Goal: Task Accomplishment & Management: Manage account settings

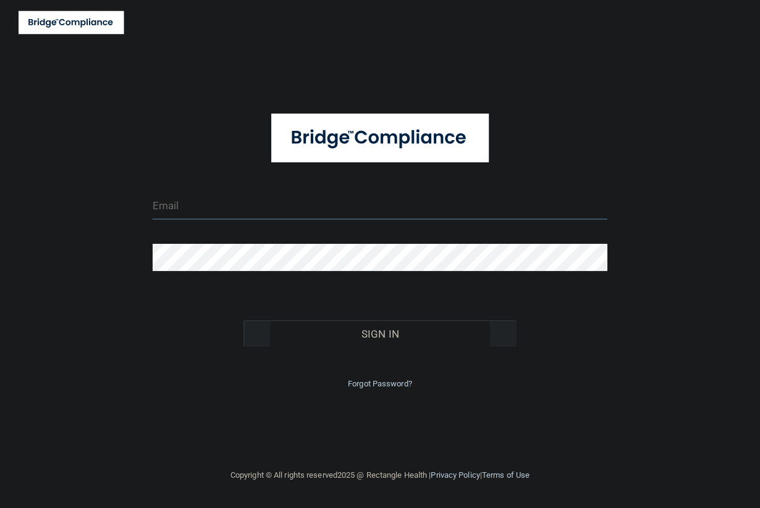
type input "[EMAIL_ADDRESS][DOMAIN_NAME]"
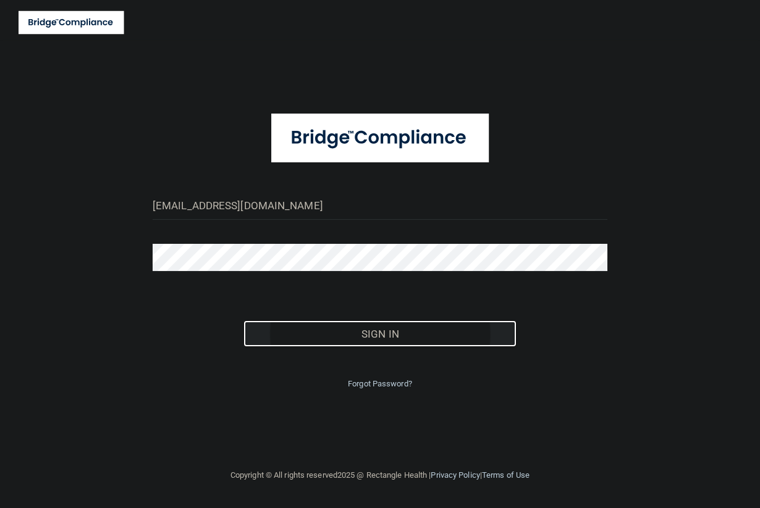
click at [429, 335] on button "Sign In" at bounding box center [379, 334] width 273 height 27
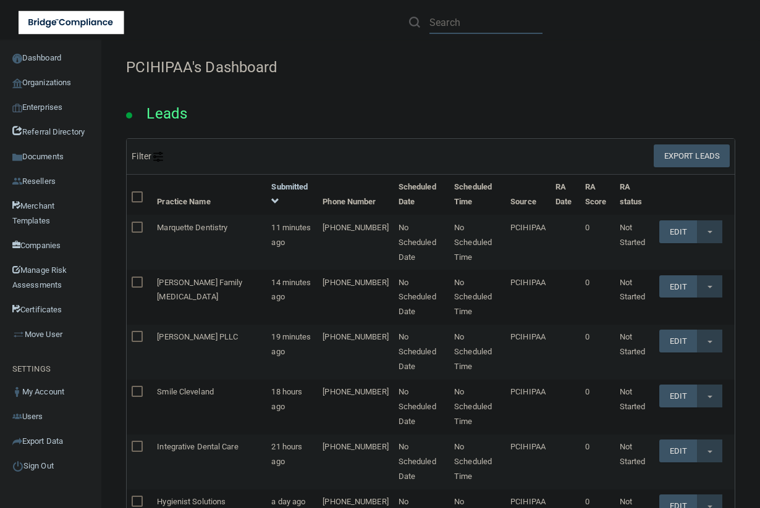
click at [462, 30] on input "text" at bounding box center [485, 22] width 113 height 23
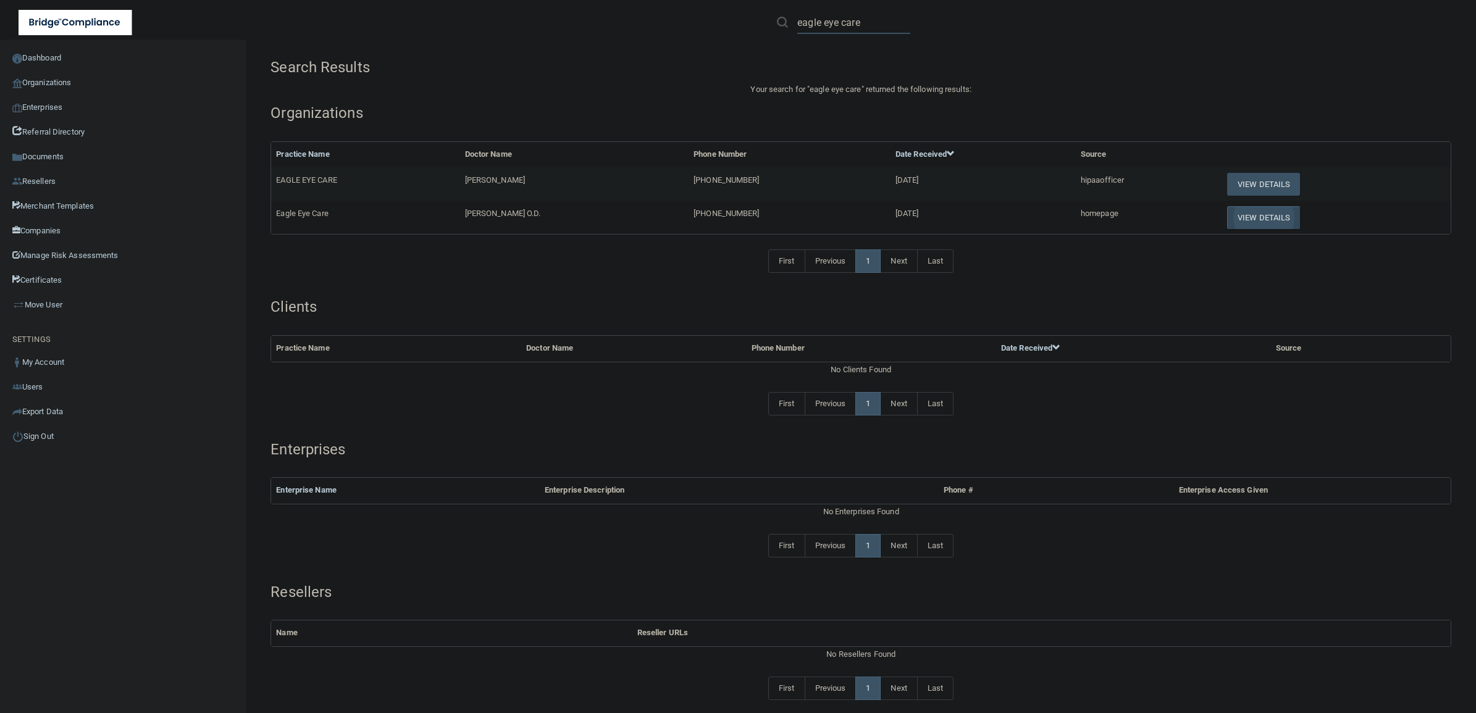
type input "eagle eye care"
click at [759, 217] on button "View Details" at bounding box center [1263, 217] width 73 height 23
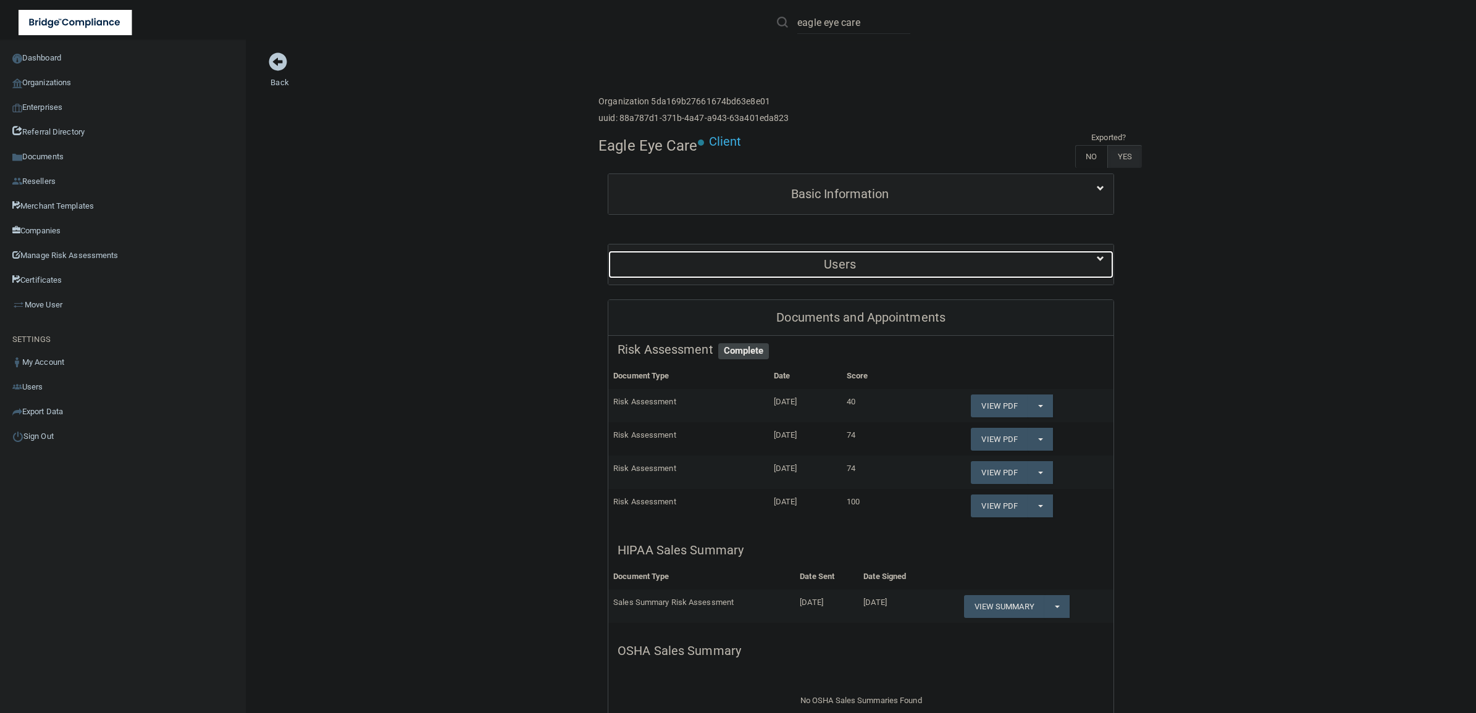
click at [759, 274] on div "Users" at bounding box center [839, 265] width 463 height 28
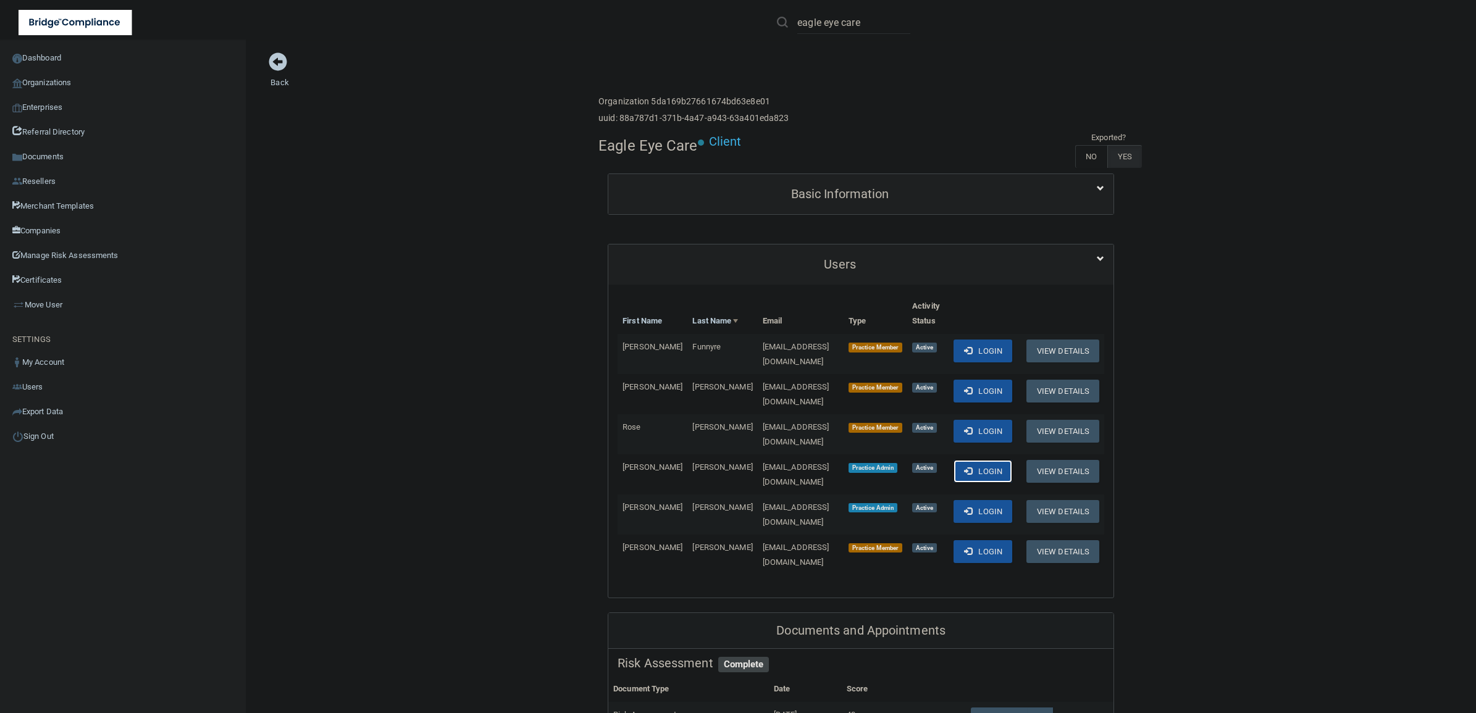
click at [759, 460] on button "Login" at bounding box center [983, 471] width 59 height 23
click at [759, 500] on button "Login" at bounding box center [983, 511] width 59 height 23
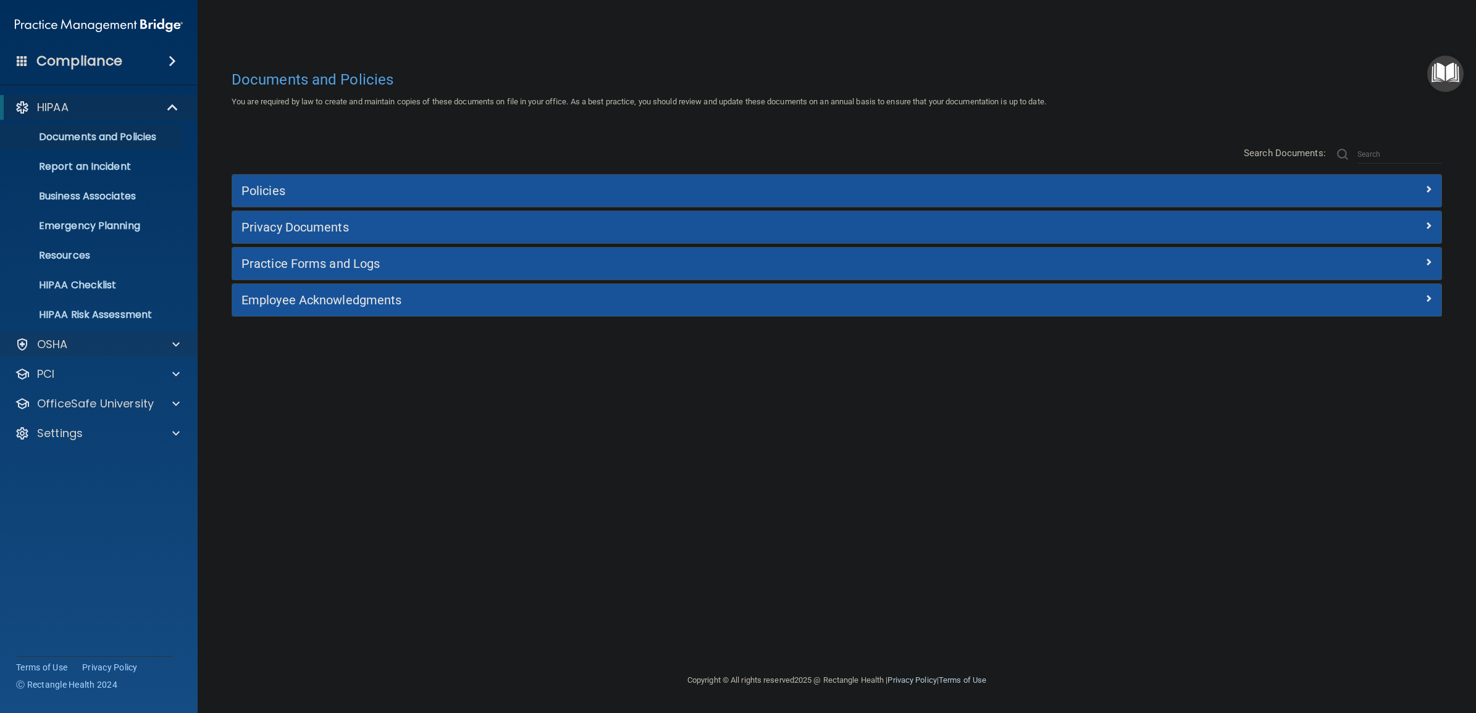
click at [106, 353] on div "OSHA" at bounding box center [99, 344] width 198 height 25
click at [151, 337] on div "OSHA" at bounding box center [82, 344] width 153 height 15
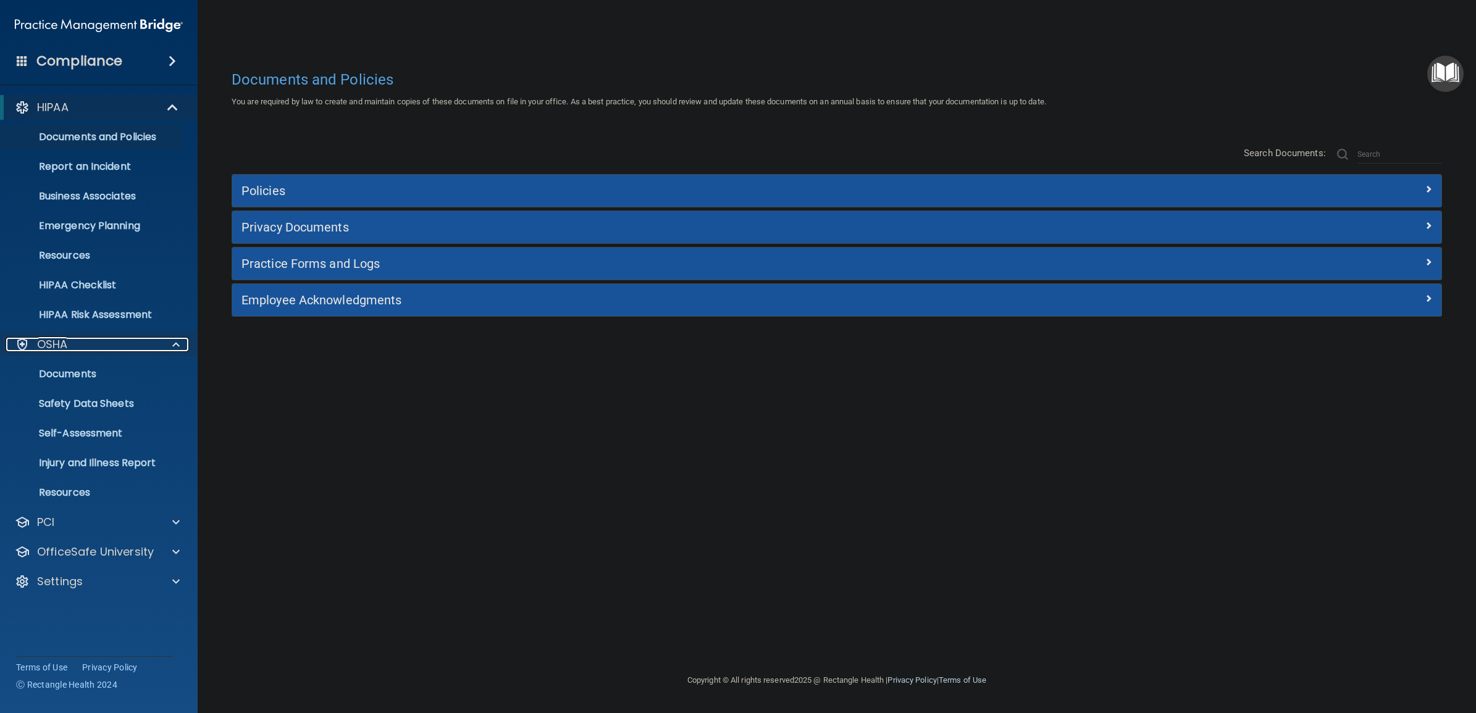
click at [156, 339] on div "OSHA" at bounding box center [82, 344] width 153 height 15
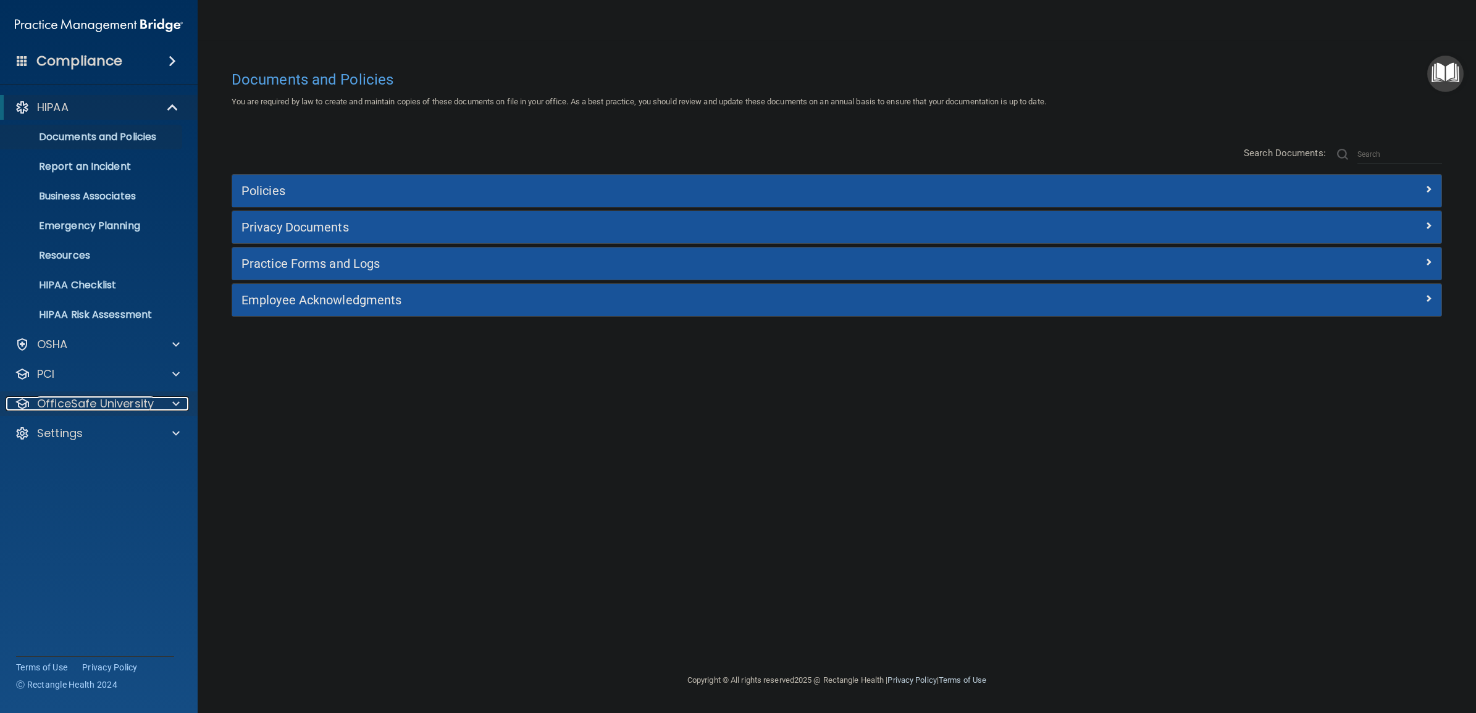
click at [158, 408] on div at bounding box center [173, 404] width 31 height 15
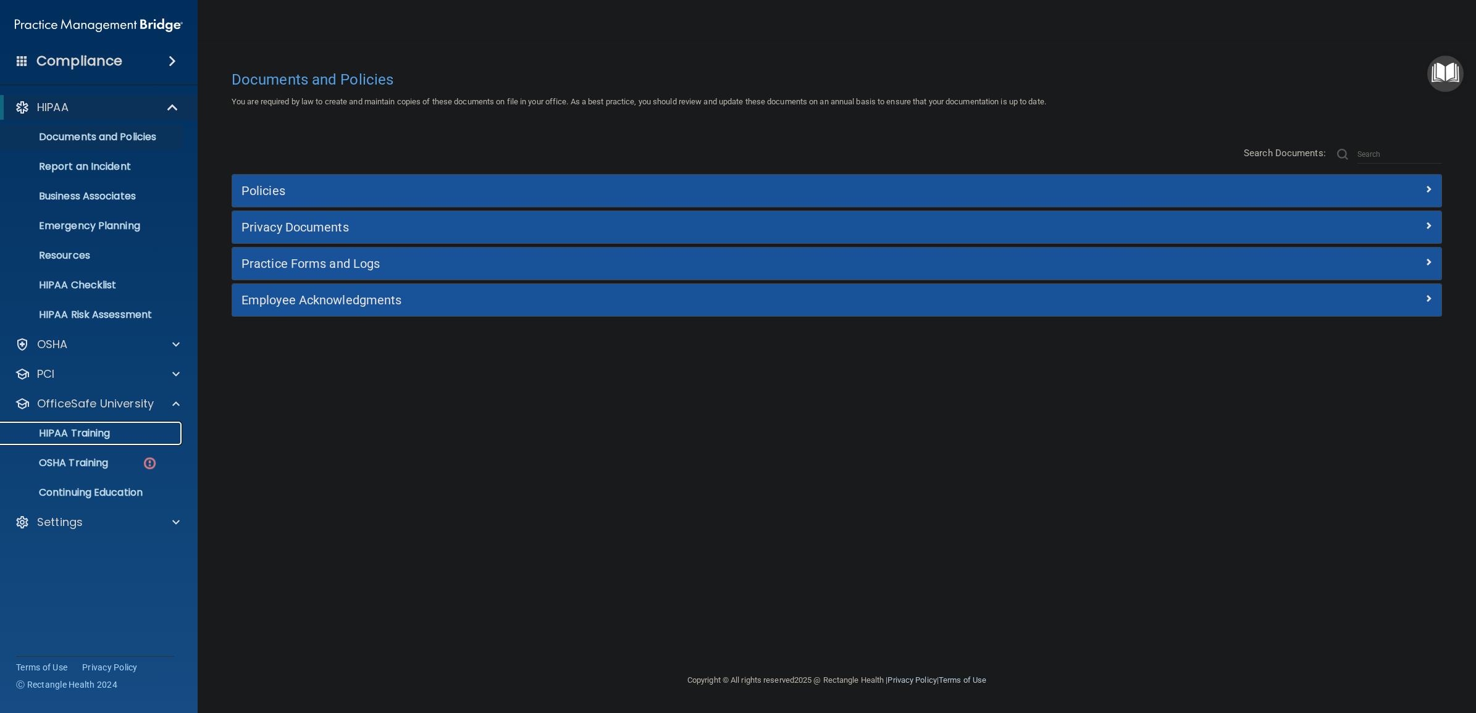
click at [114, 429] on div "HIPAA Training" at bounding box center [92, 433] width 169 height 12
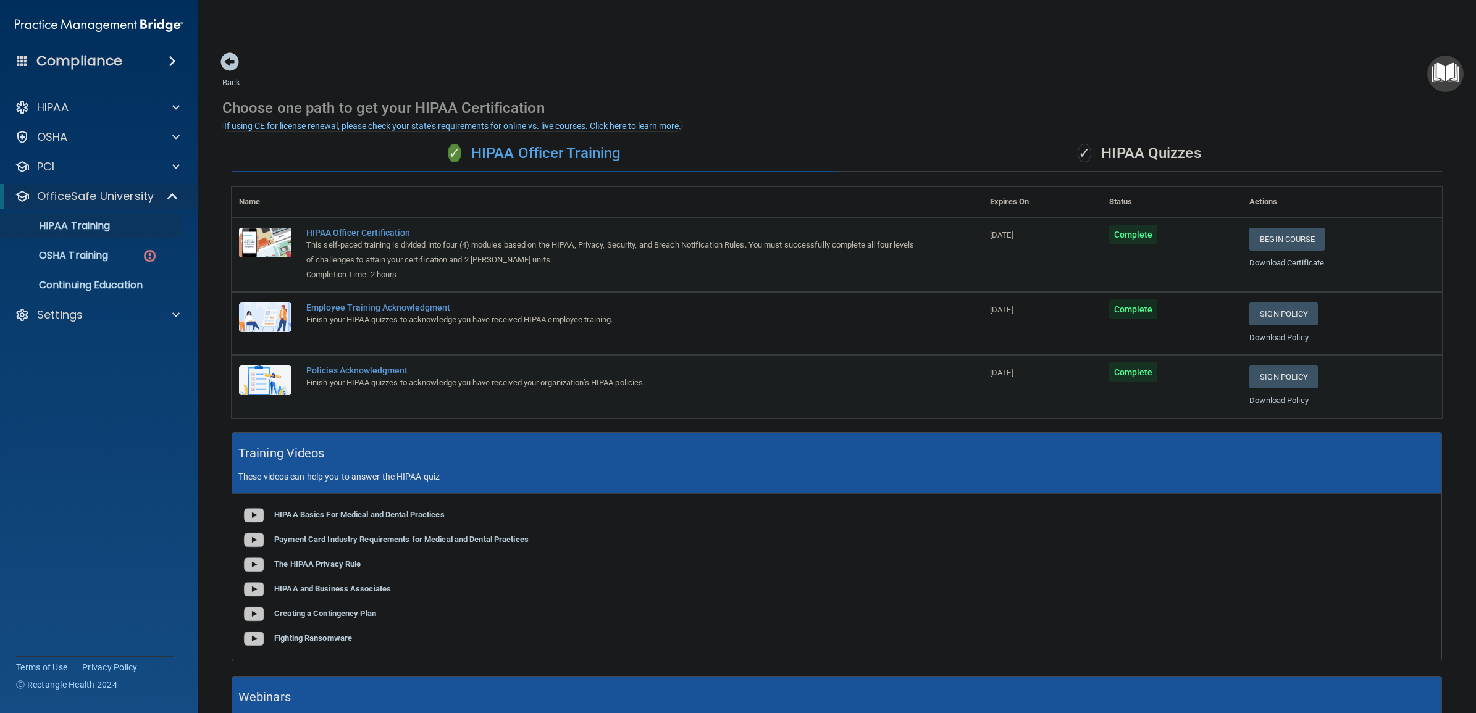
click at [513, 20] on nav "Toggle navigation Sara Ray eagleeyecareoffice@gmail.com Manage My Enterprise Ea…" at bounding box center [837, 20] width 1279 height 40
click at [1257, 261] on link "Download Certificate" at bounding box center [1287, 262] width 75 height 9
click at [1251, 340] on link "Download Policy" at bounding box center [1279, 337] width 59 height 9
click at [1276, 405] on link "Download Policy" at bounding box center [1279, 400] width 59 height 9
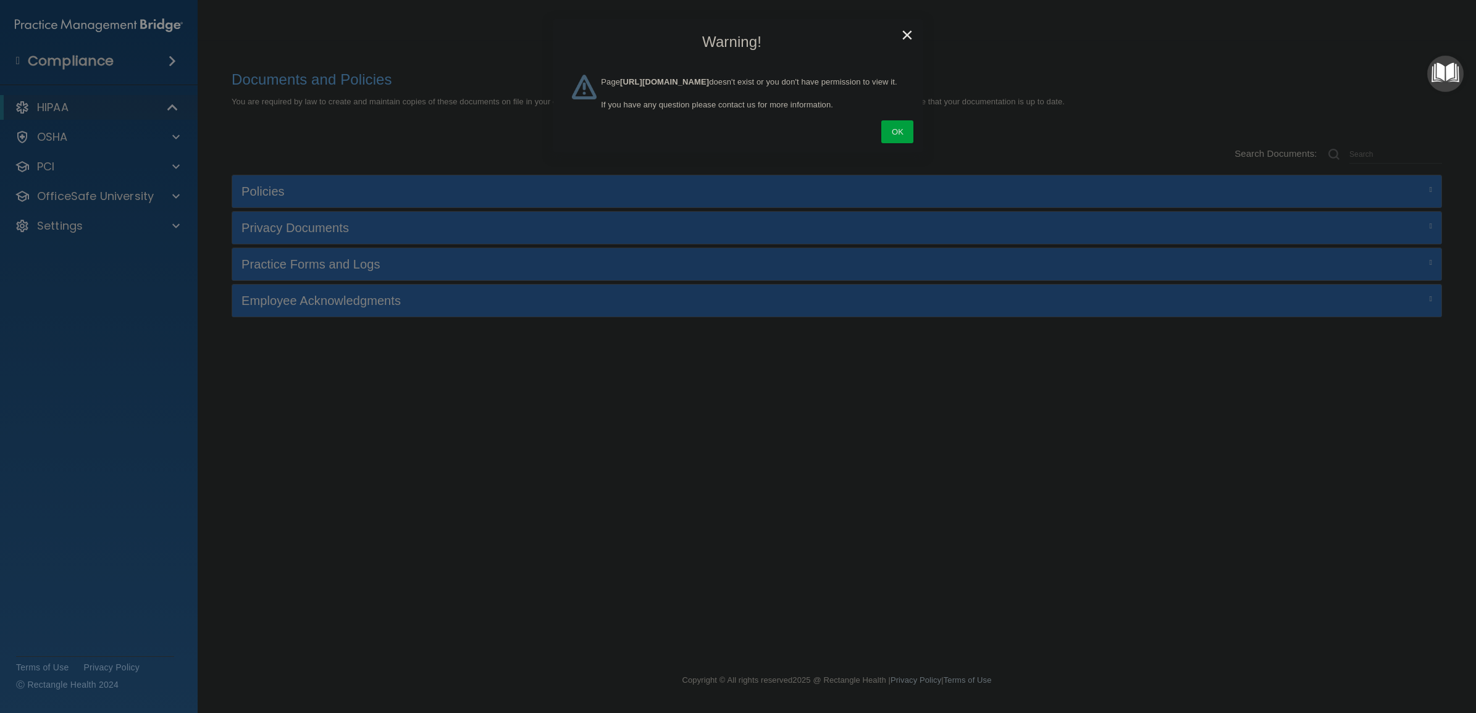
click at [907, 35] on span "×" at bounding box center [907, 34] width 12 height 23
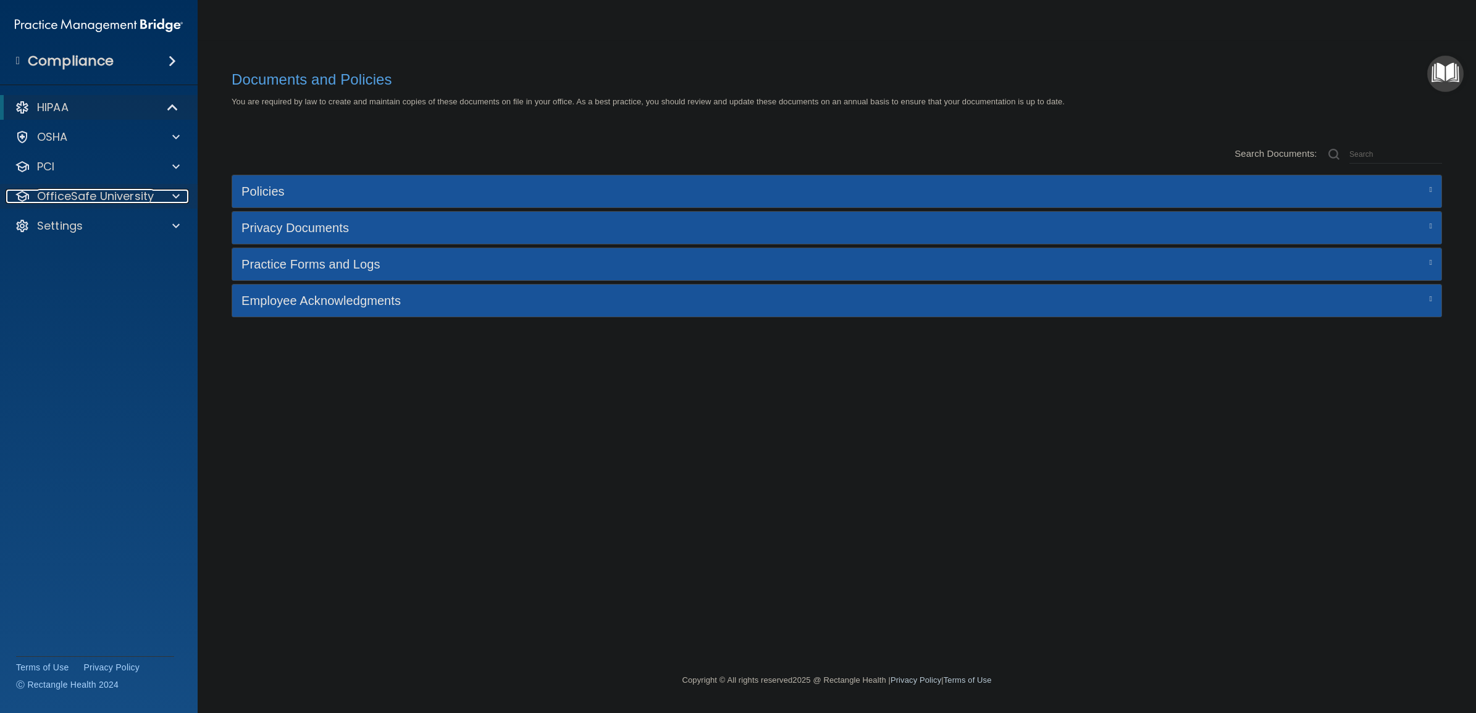
click at [99, 199] on p "OfficeSafe University" at bounding box center [95, 196] width 117 height 15
click at [98, 221] on p "HIPAA Training" at bounding box center [59, 226] width 102 height 12
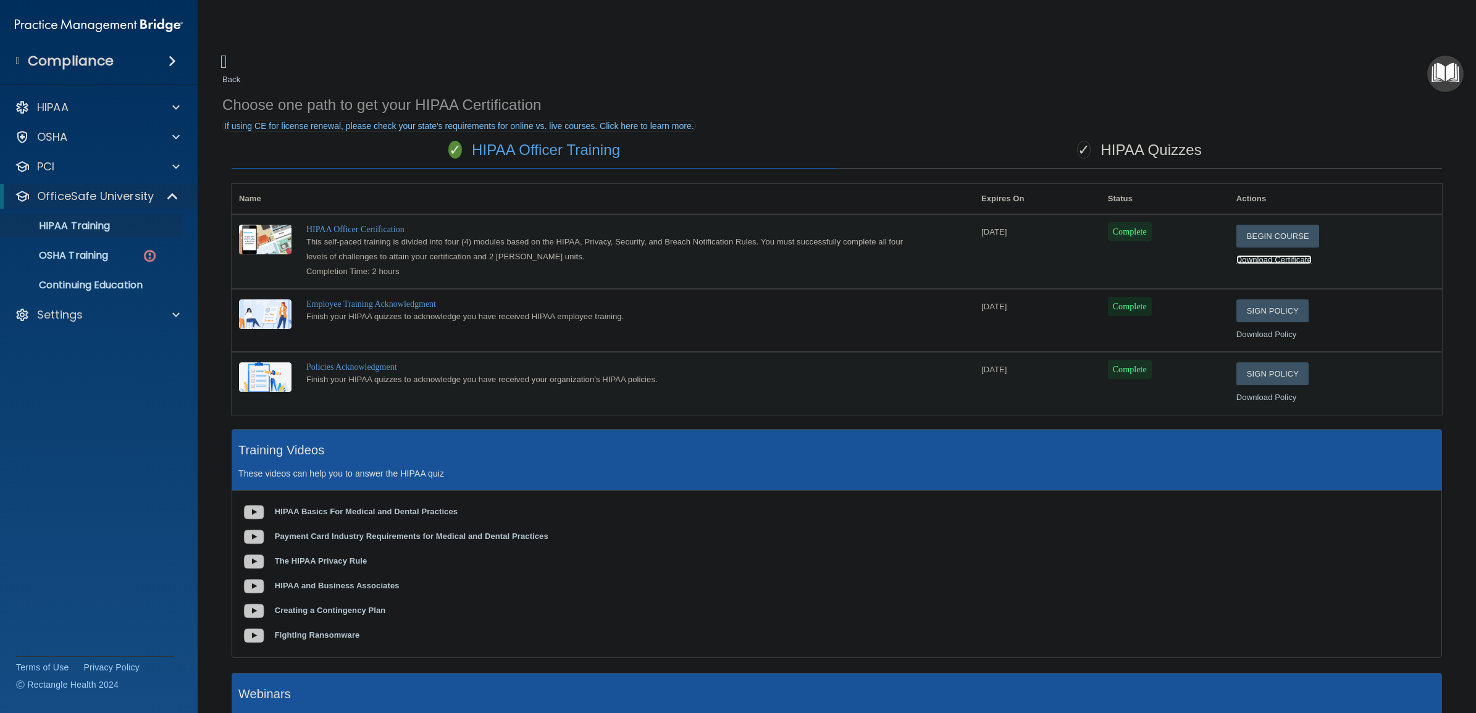
click at [1258, 264] on link "Download Certificate" at bounding box center [1274, 259] width 75 height 9
click at [1252, 335] on link "Download Policy" at bounding box center [1267, 334] width 61 height 9
click at [1288, 402] on link "Download Policy" at bounding box center [1267, 397] width 61 height 9
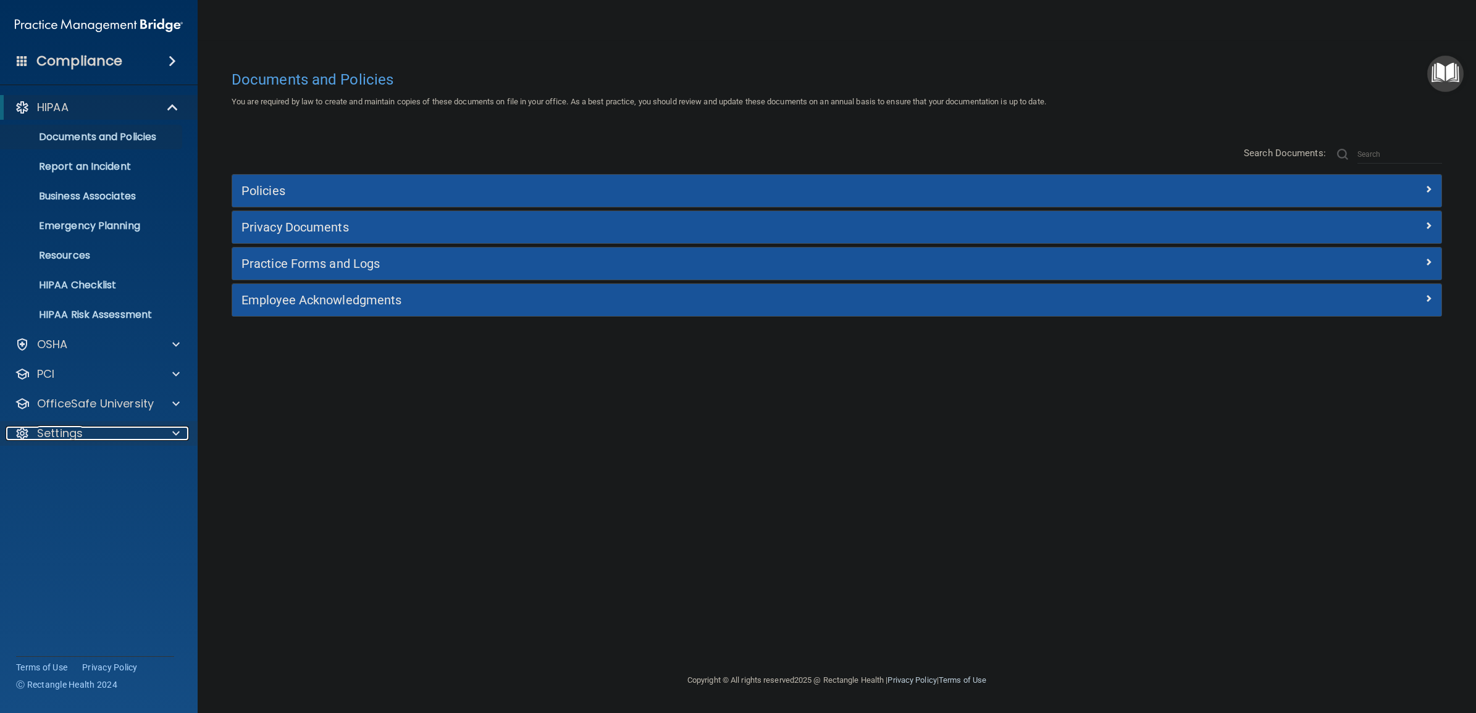
click at [124, 437] on div "Settings" at bounding box center [82, 433] width 153 height 15
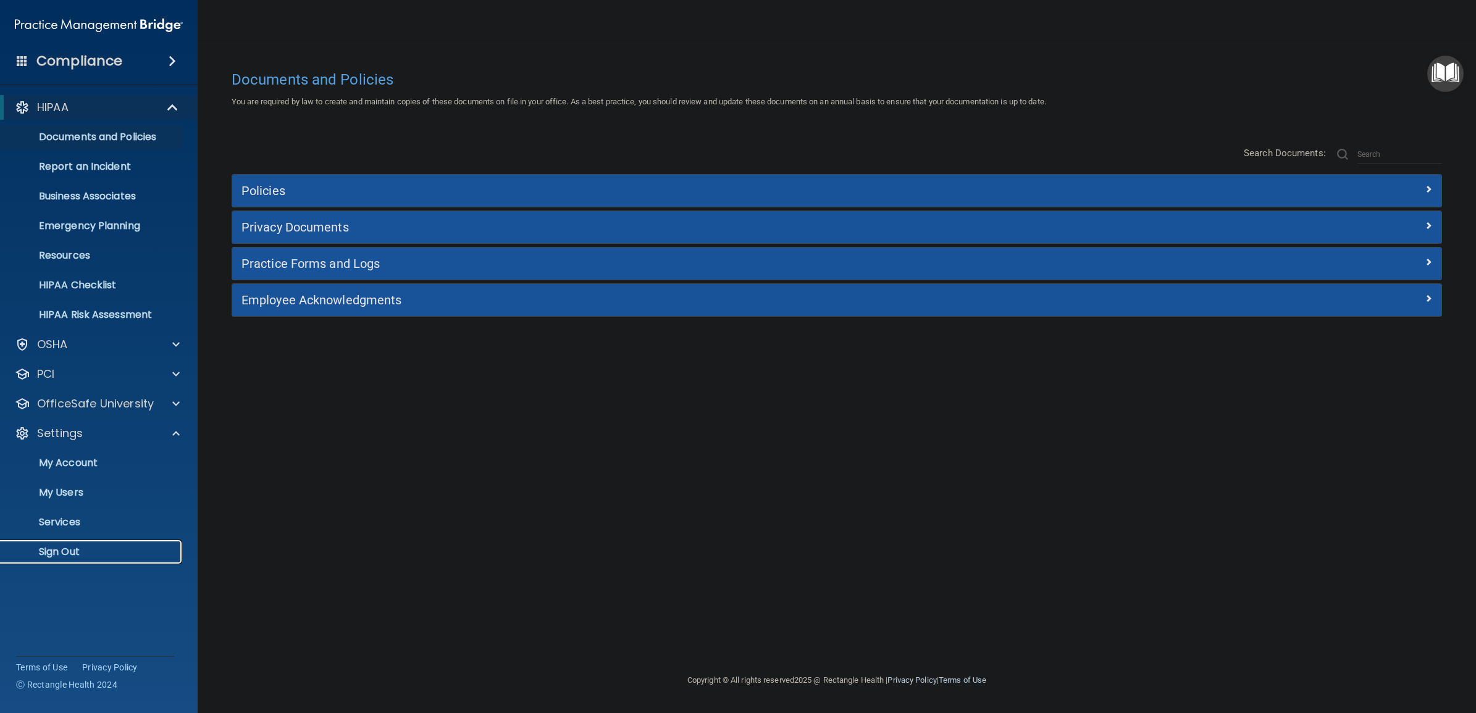
click at [82, 551] on p "Sign Out" at bounding box center [92, 552] width 169 height 12
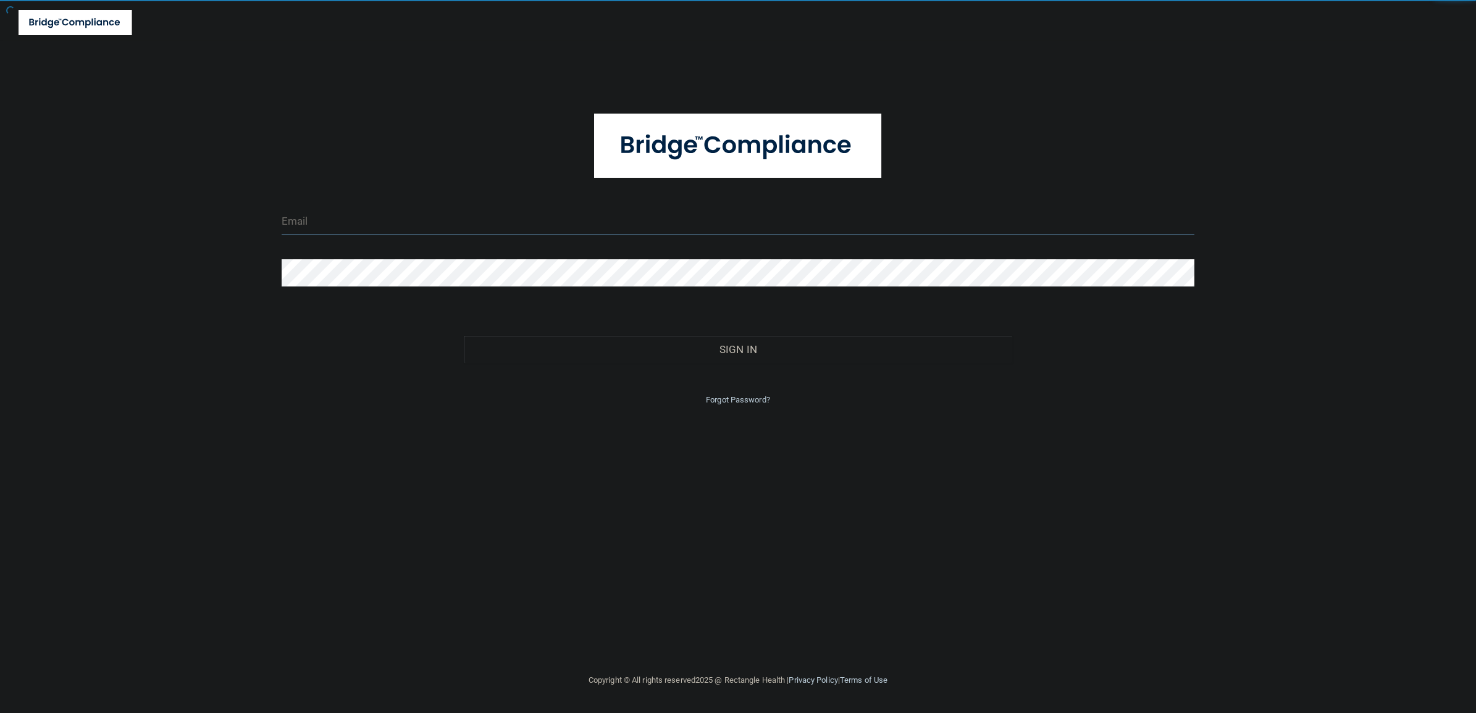
type input "tbrown@rectanglehealth.com"
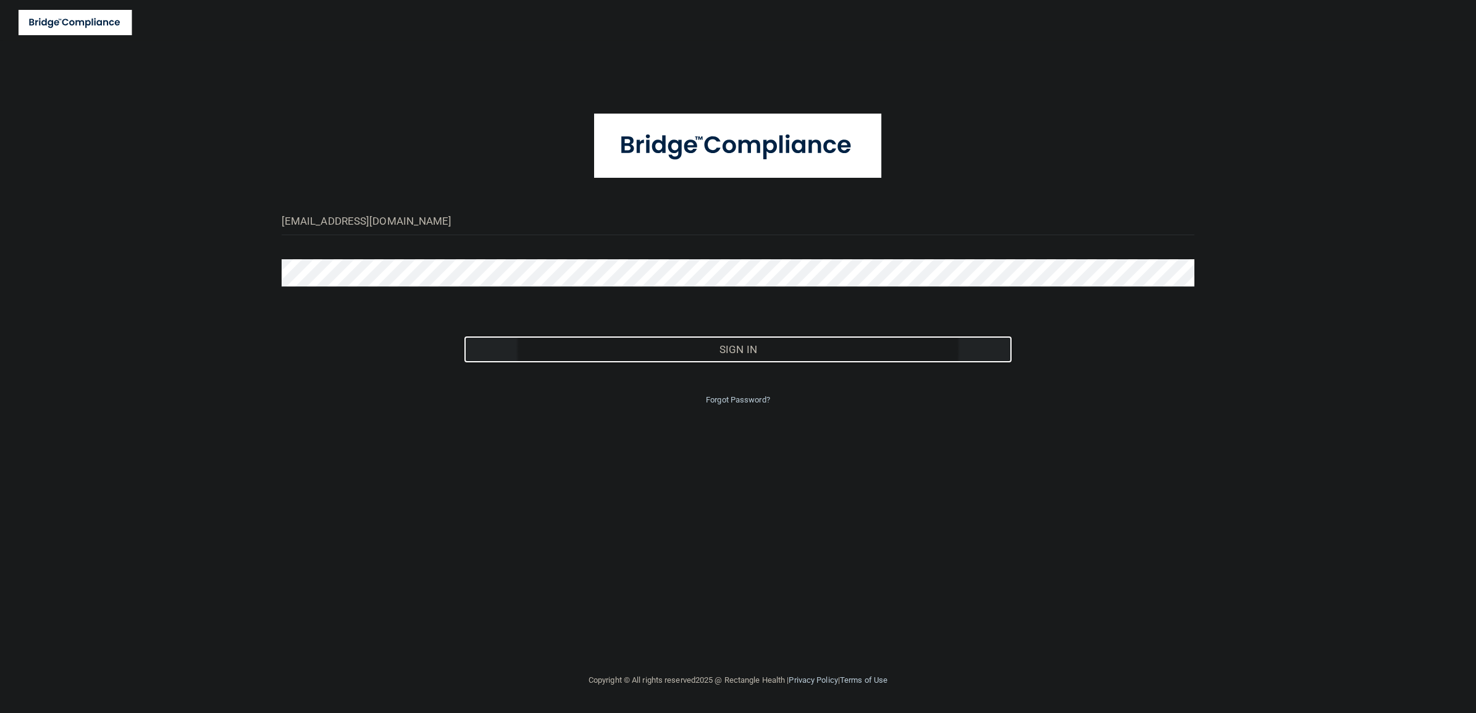
click at [804, 353] on button "Sign In" at bounding box center [738, 349] width 548 height 27
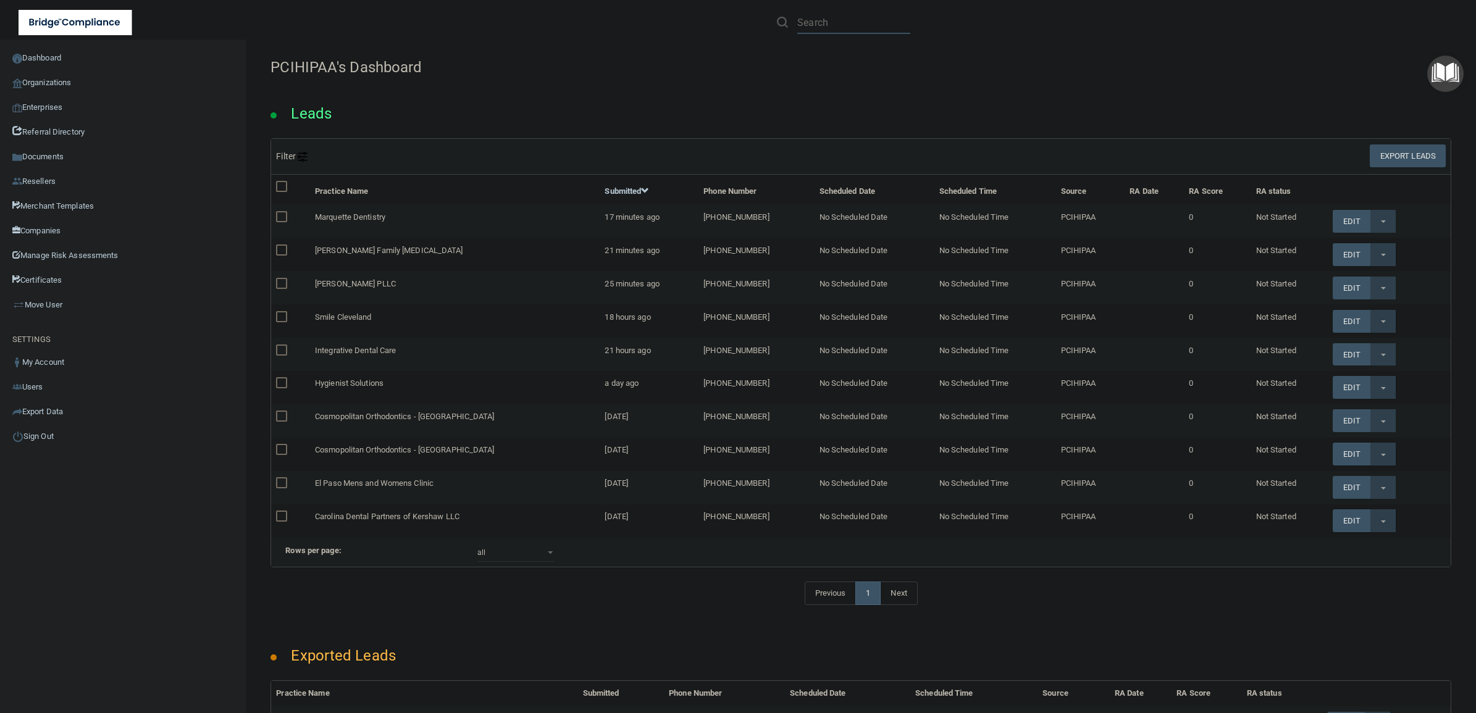
click at [834, 25] on input "text" at bounding box center [853, 22] width 113 height 23
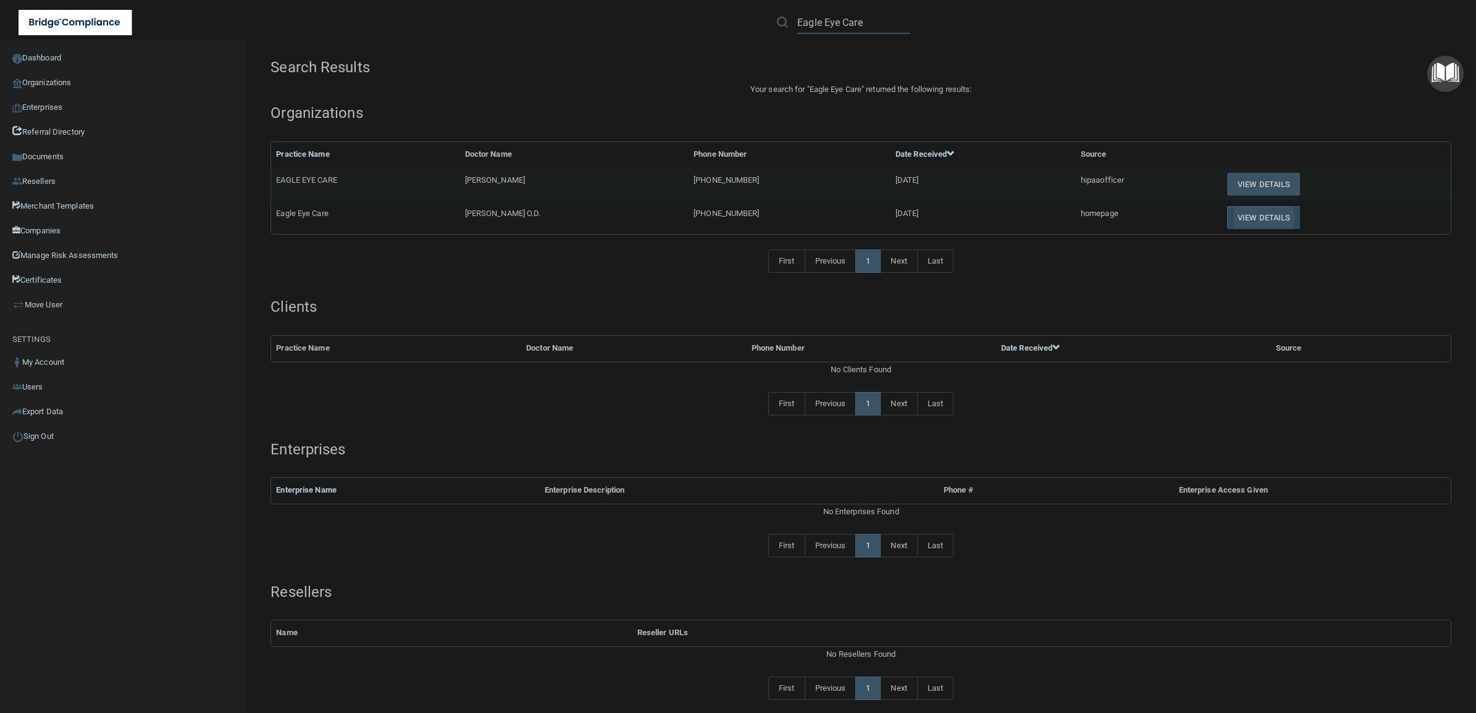
type input "Eagle Eye Care"
click at [1237, 216] on button "View Details" at bounding box center [1263, 217] width 73 height 23
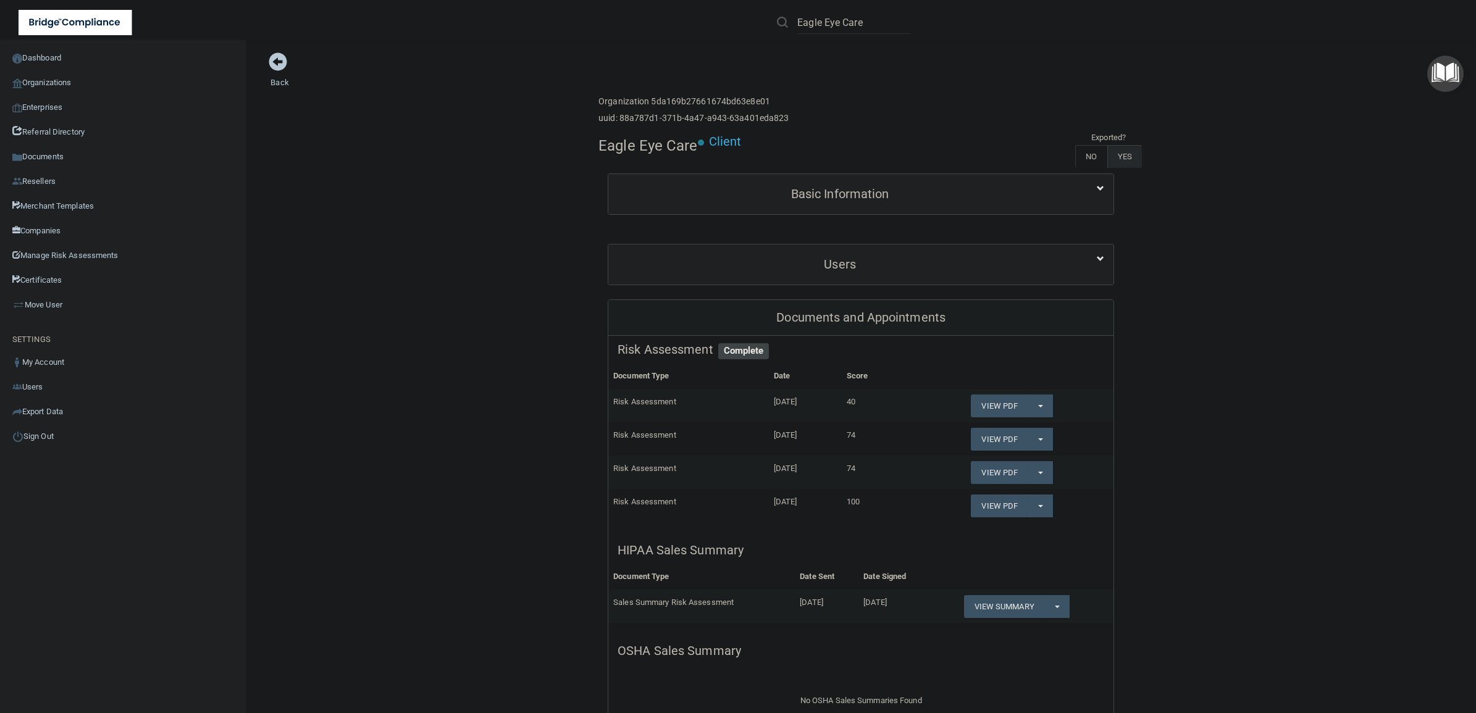
click at [919, 279] on div "Users" at bounding box center [860, 265] width 505 height 40
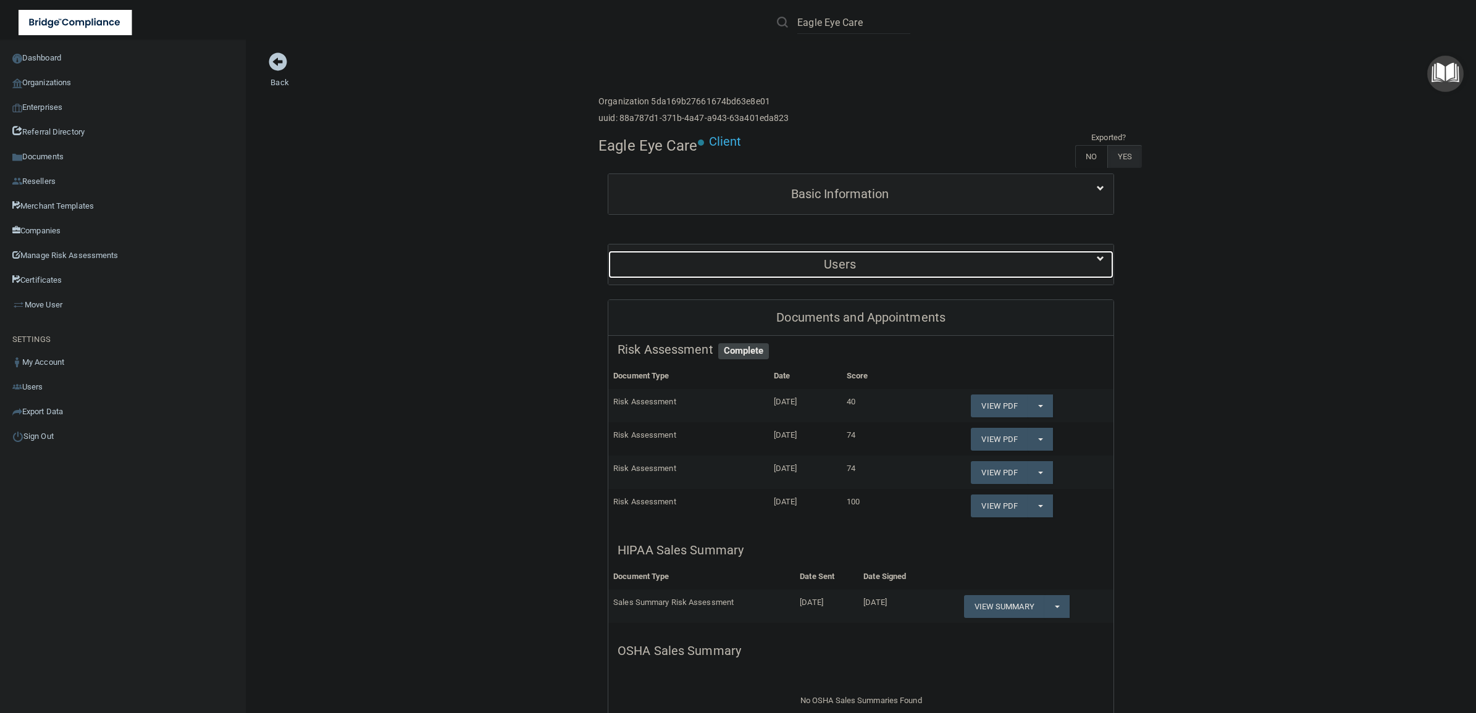
click at [1072, 263] on div at bounding box center [1093, 258] width 42 height 15
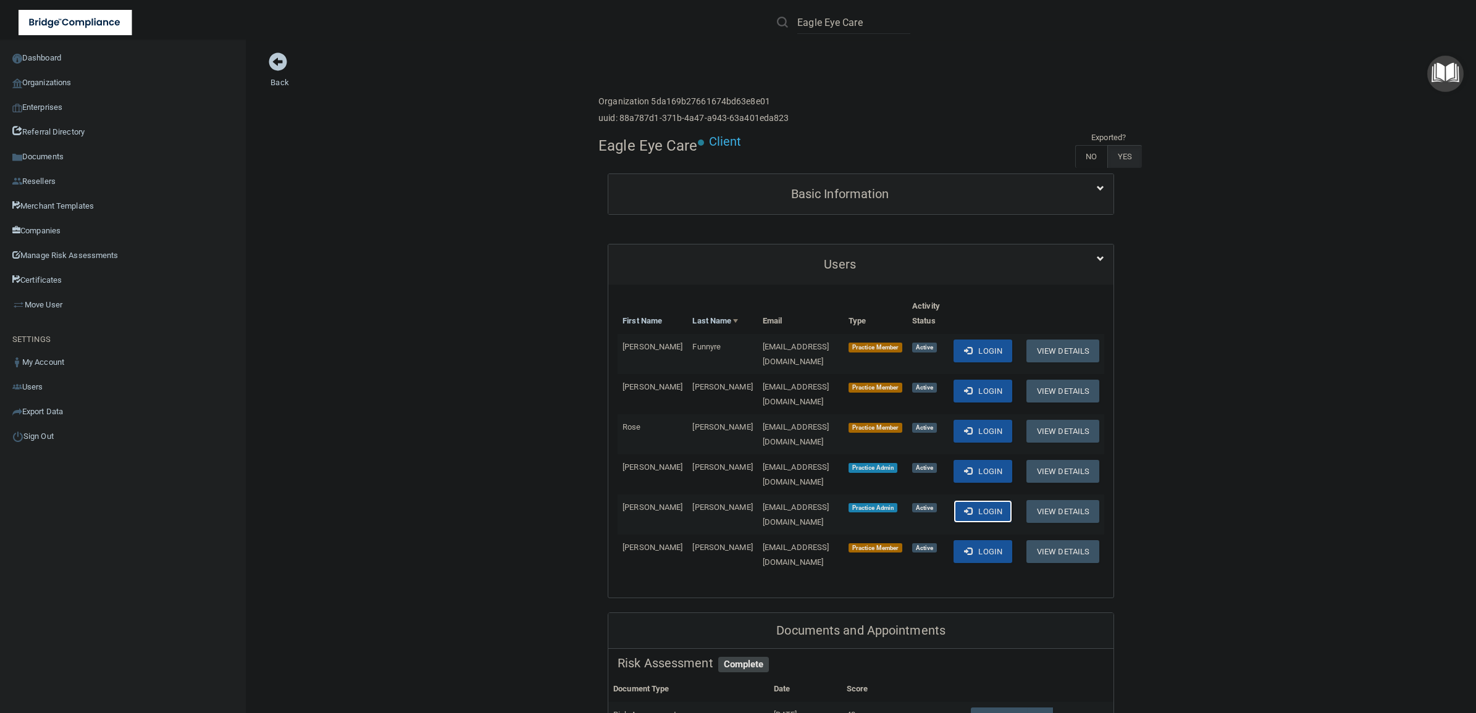
click at [977, 500] on button "Login" at bounding box center [983, 511] width 59 height 23
click at [986, 541] on button "Login" at bounding box center [983, 552] width 59 height 23
click at [40, 435] on link "Sign Out" at bounding box center [123, 436] width 246 height 25
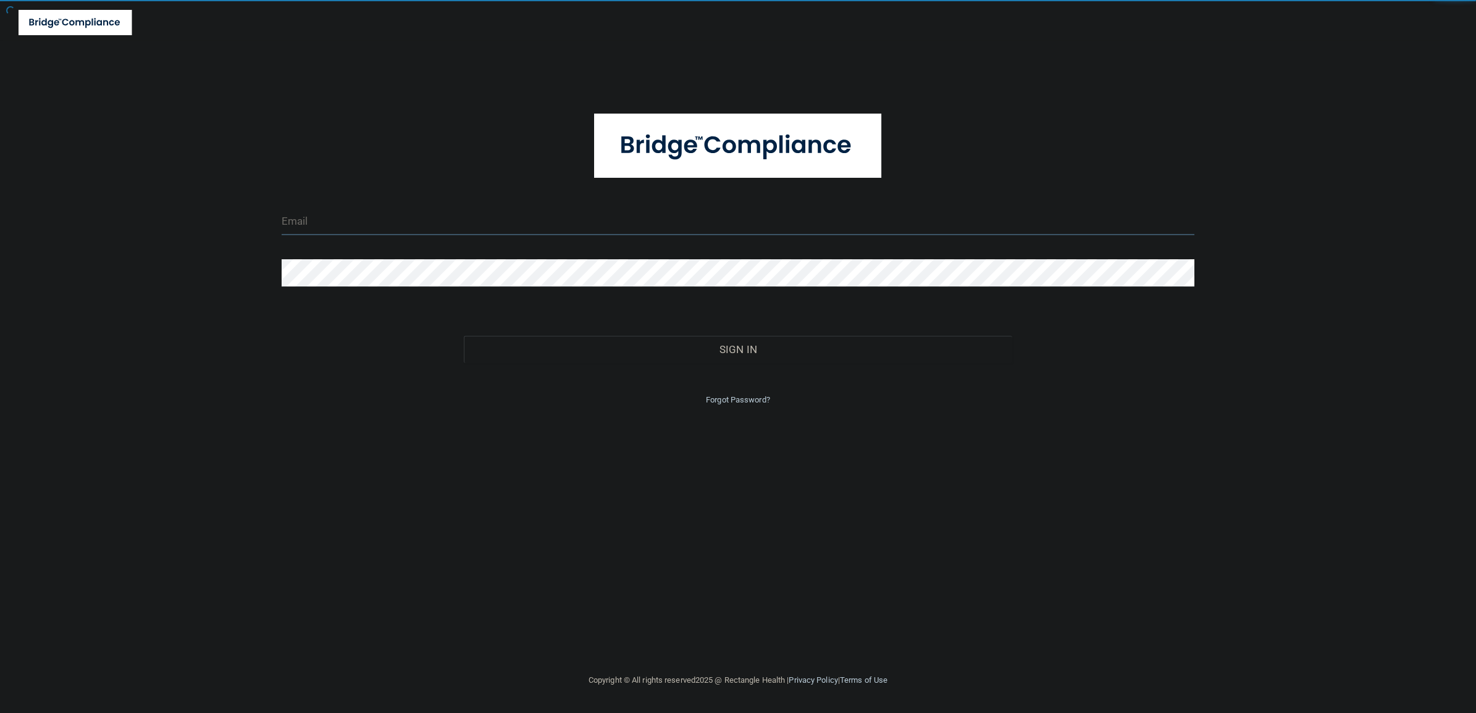
type input "[EMAIL_ADDRESS][DOMAIN_NAME]"
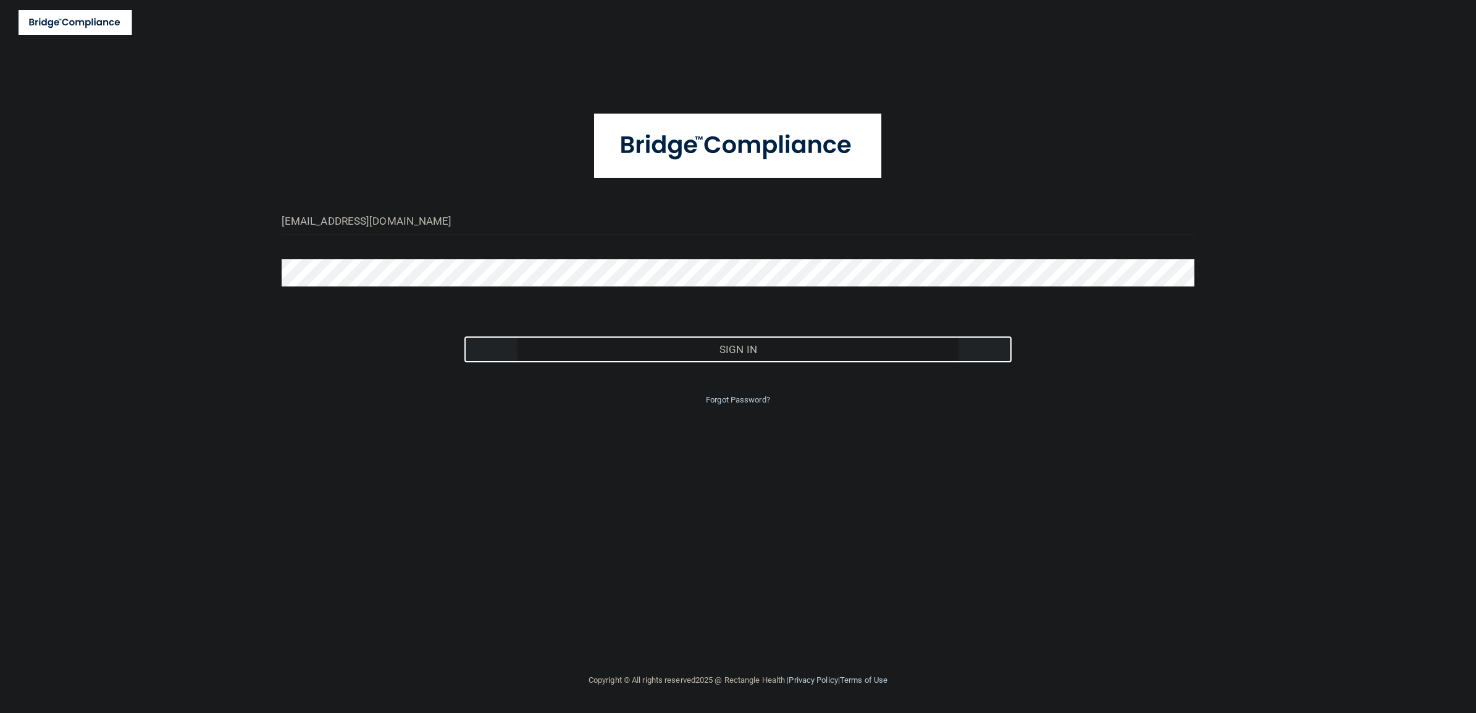
click at [731, 344] on button "Sign In" at bounding box center [738, 349] width 548 height 27
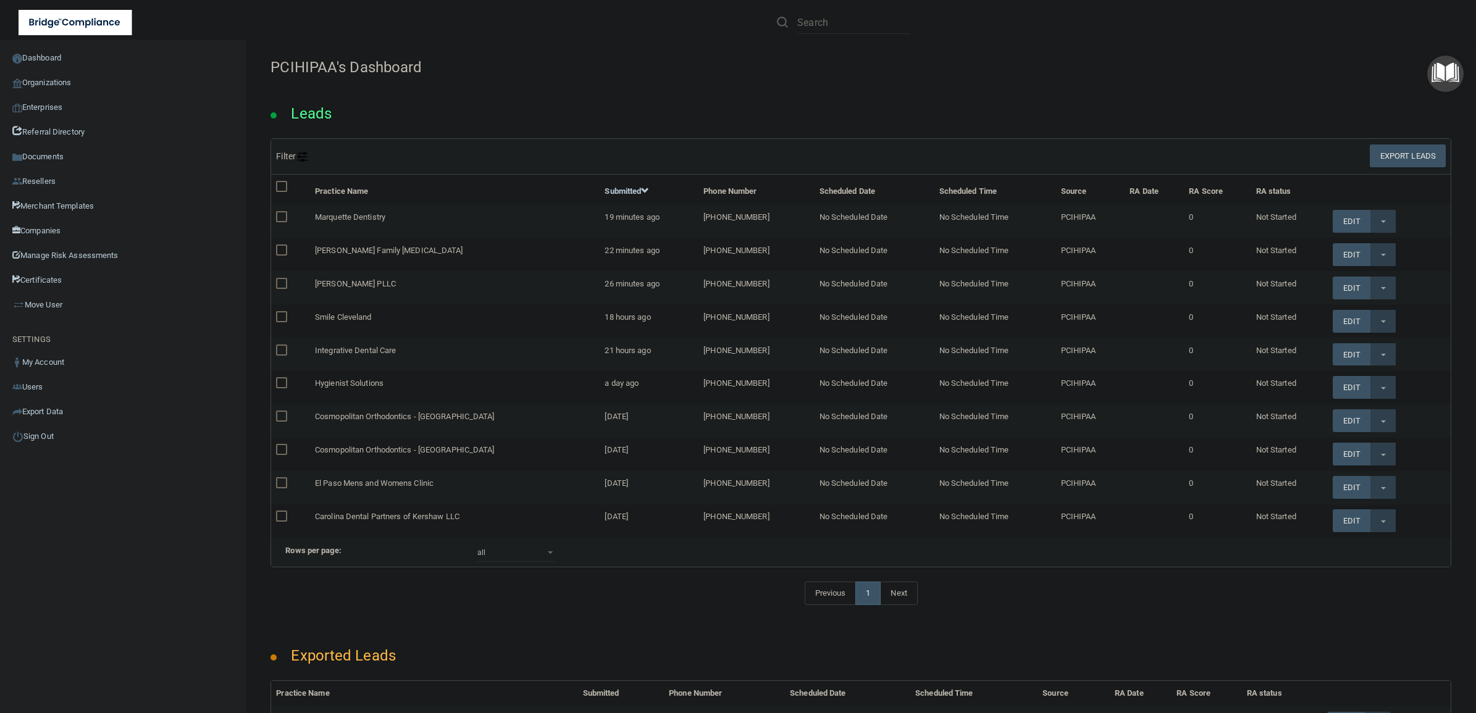
drag, startPoint x: 854, startPoint y: 10, endPoint x: 852, endPoint y: 23, distance: 13.1
click at [854, 11] on li at bounding box center [844, 22] width 152 height 44
click at [848, 39] on li at bounding box center [844, 22] width 152 height 44
click at [844, 34] on li at bounding box center [844, 22] width 152 height 44
click at [848, 22] on input "text" at bounding box center [853, 22] width 113 height 23
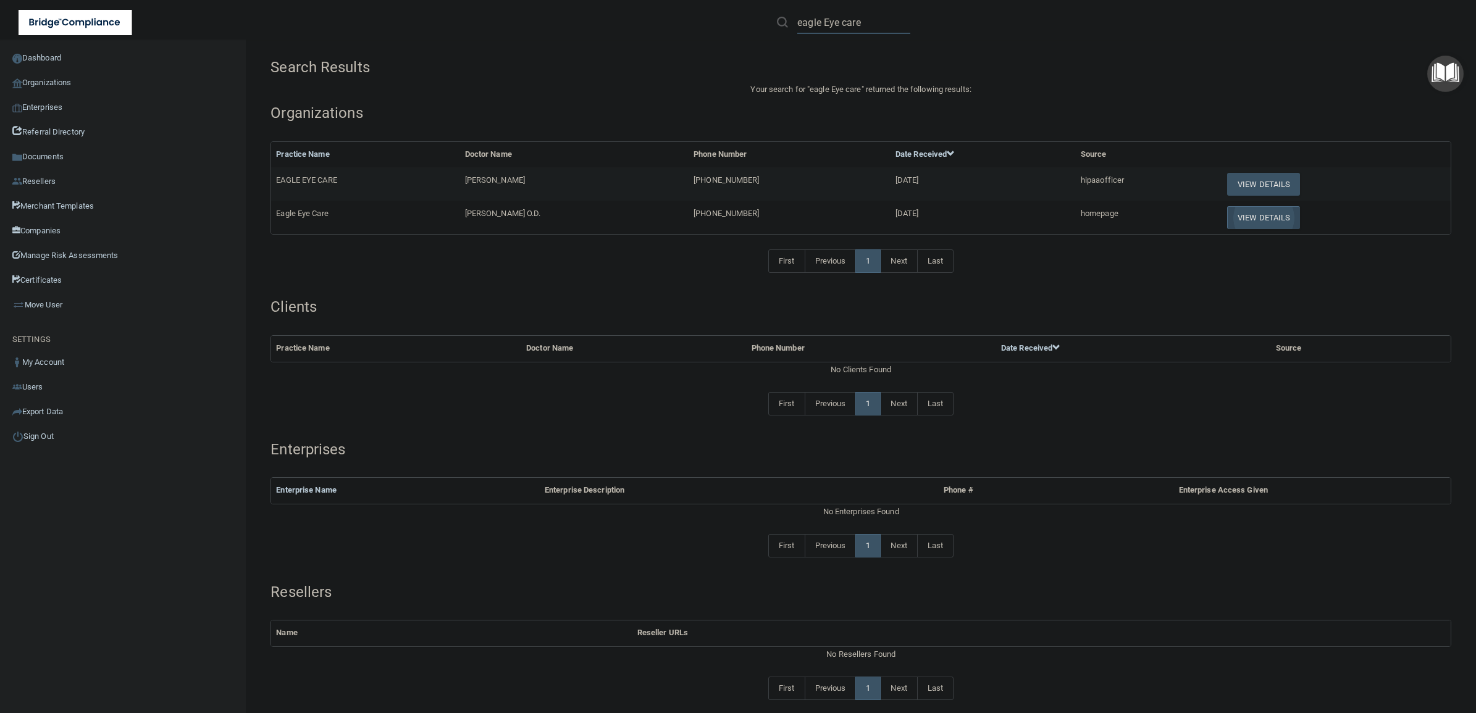
type input "eagle Eye care"
click at [1242, 224] on button "View Details" at bounding box center [1263, 217] width 73 height 23
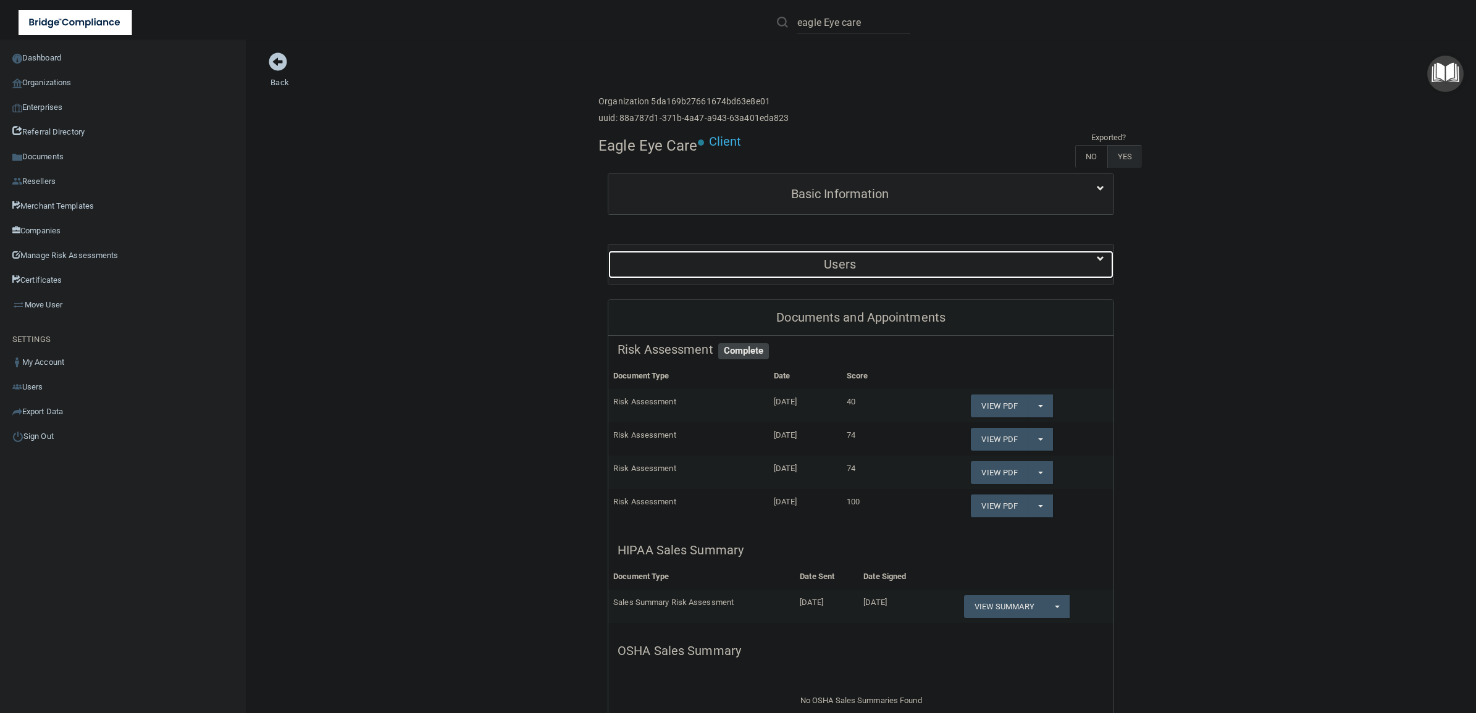
click at [873, 264] on h5 "Users" at bounding box center [840, 265] width 445 height 14
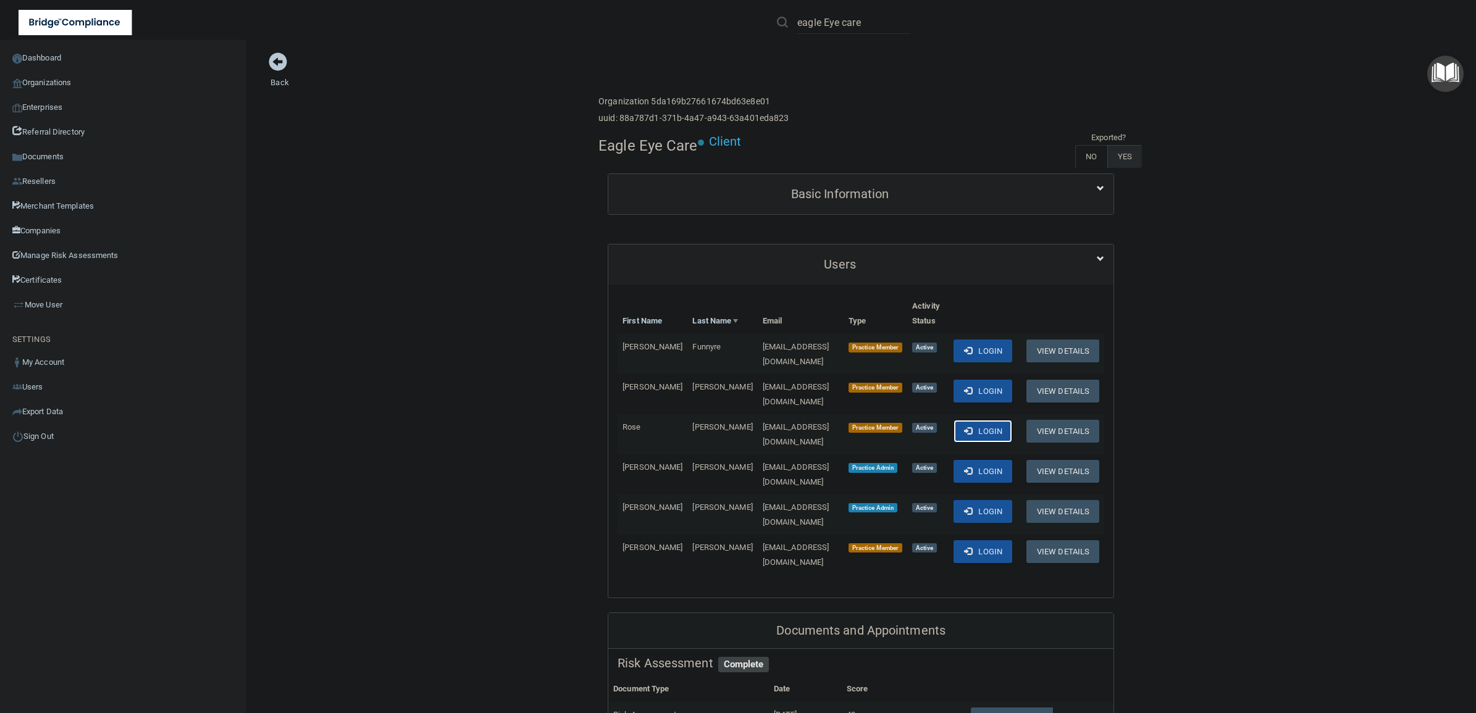
click at [965, 420] on button "Login" at bounding box center [983, 431] width 59 height 23
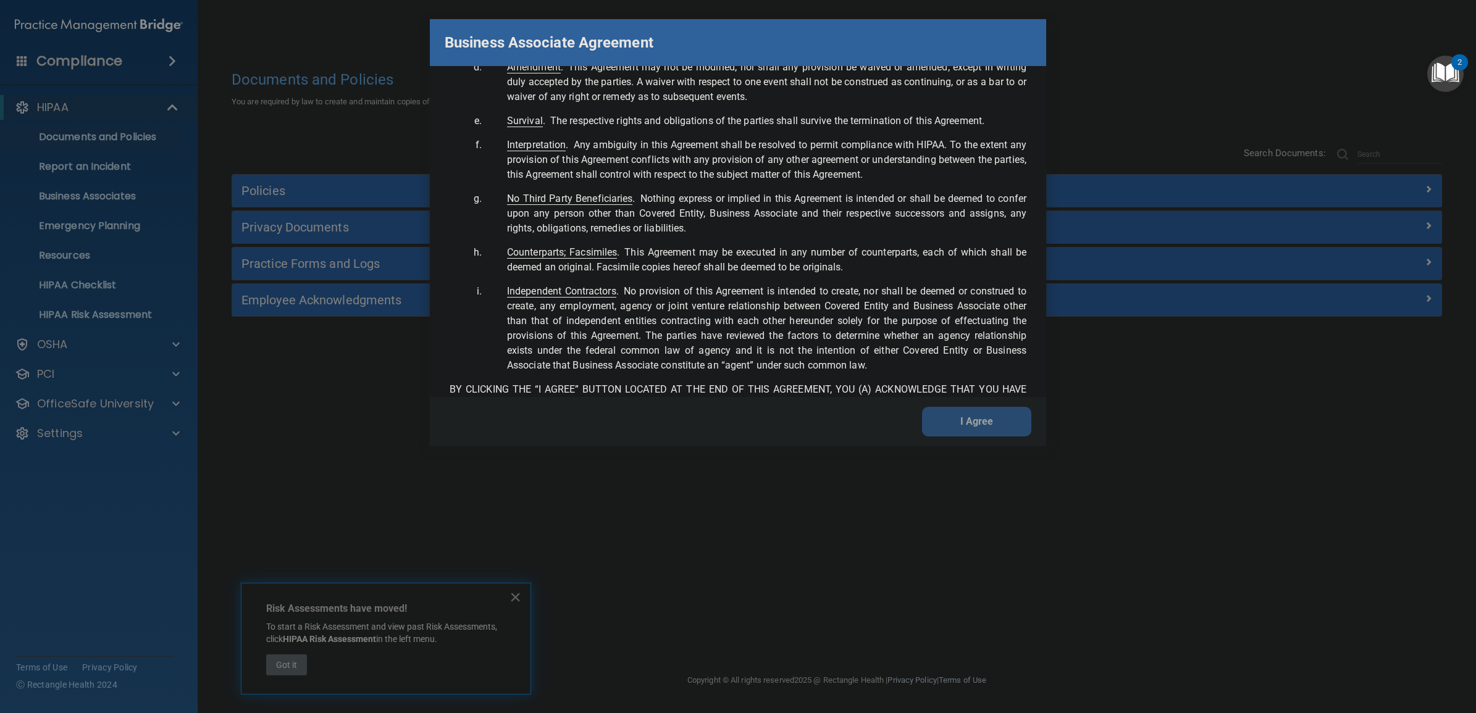
scroll to position [2549, 0]
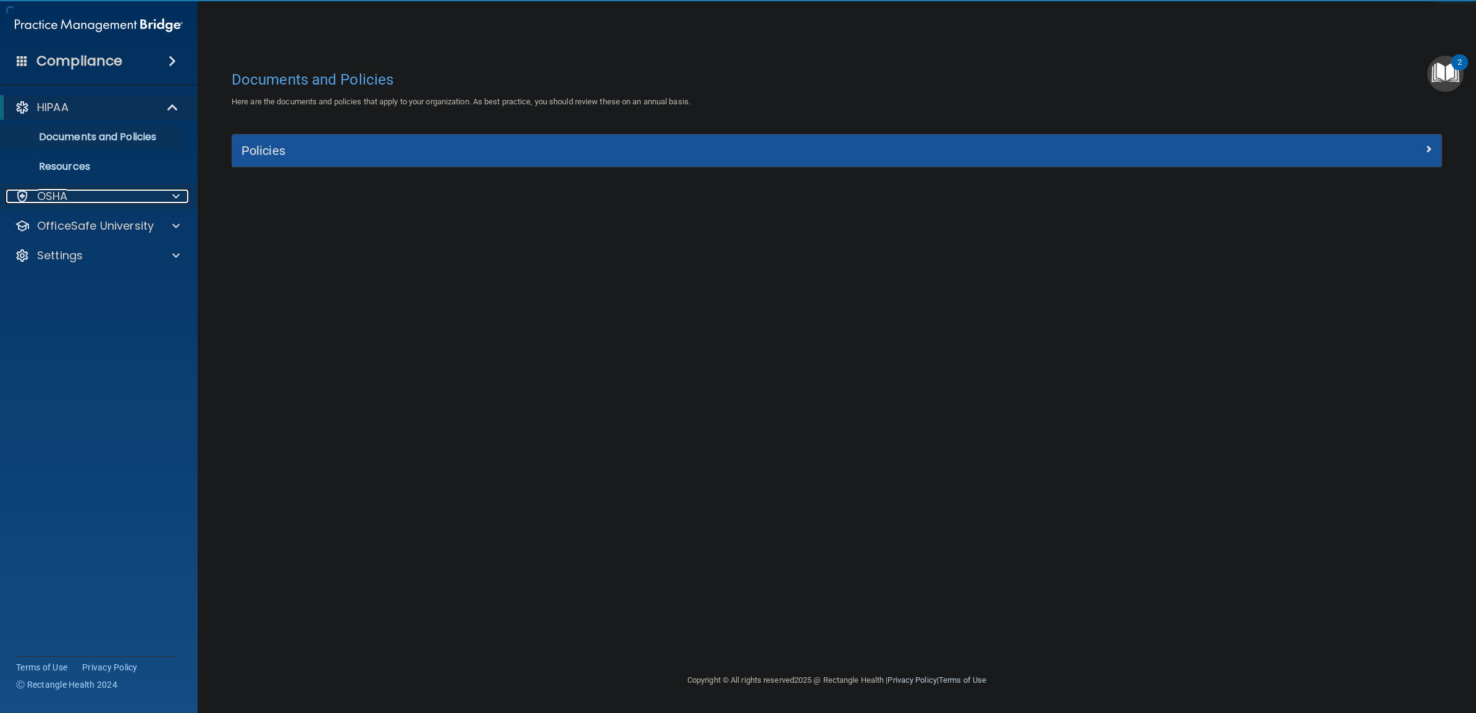
click at [154, 195] on div "OSHA" at bounding box center [82, 196] width 153 height 15
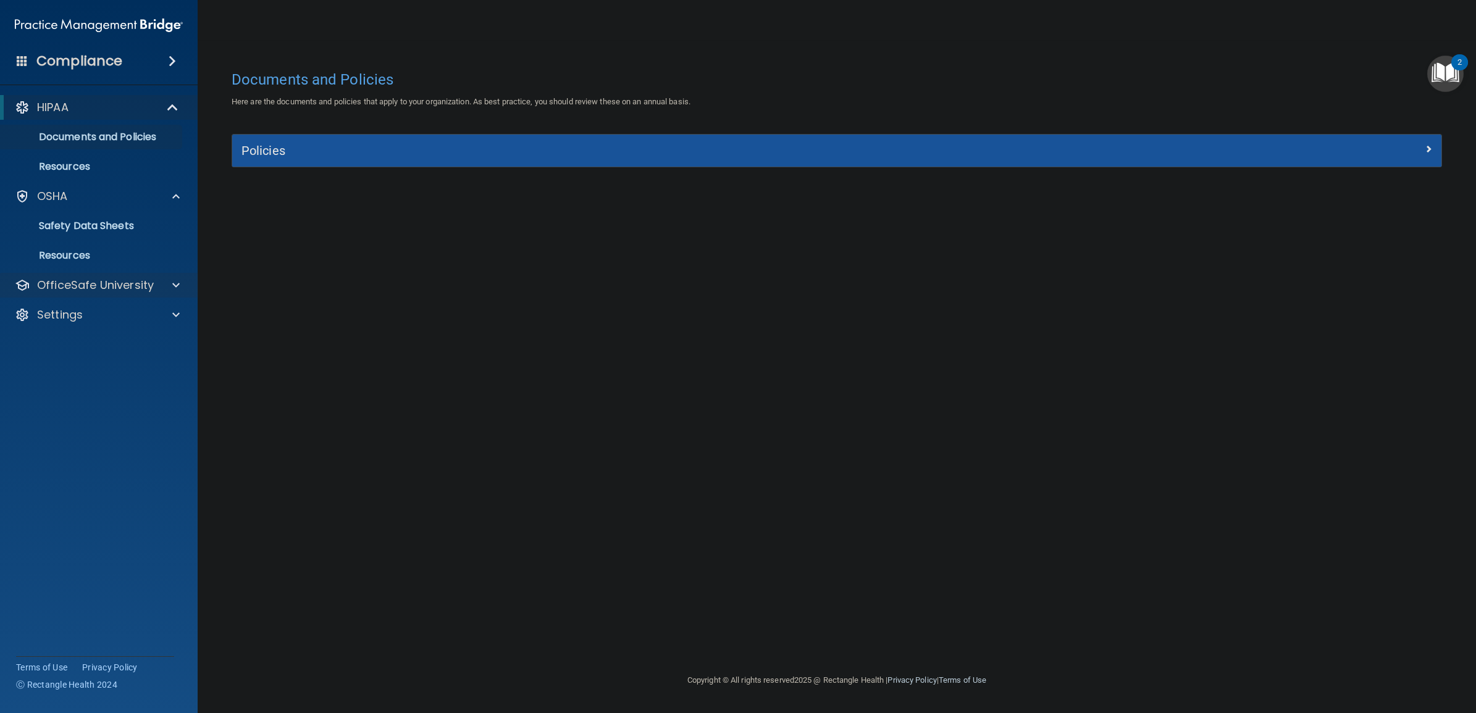
click at [161, 293] on div "OfficeSafe University" at bounding box center [99, 285] width 198 height 25
click at [162, 285] on div at bounding box center [173, 285] width 31 height 15
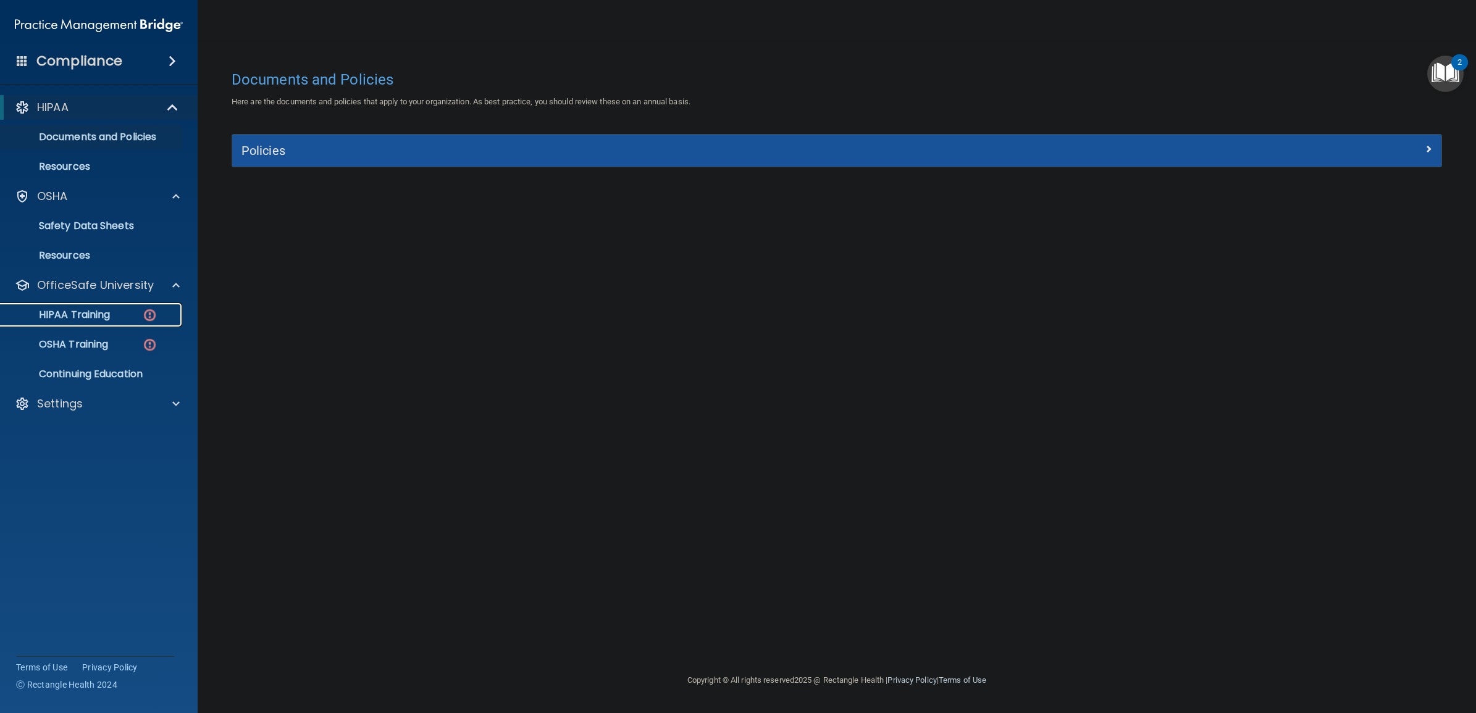
click at [75, 313] on p "HIPAA Training" at bounding box center [59, 315] width 102 height 12
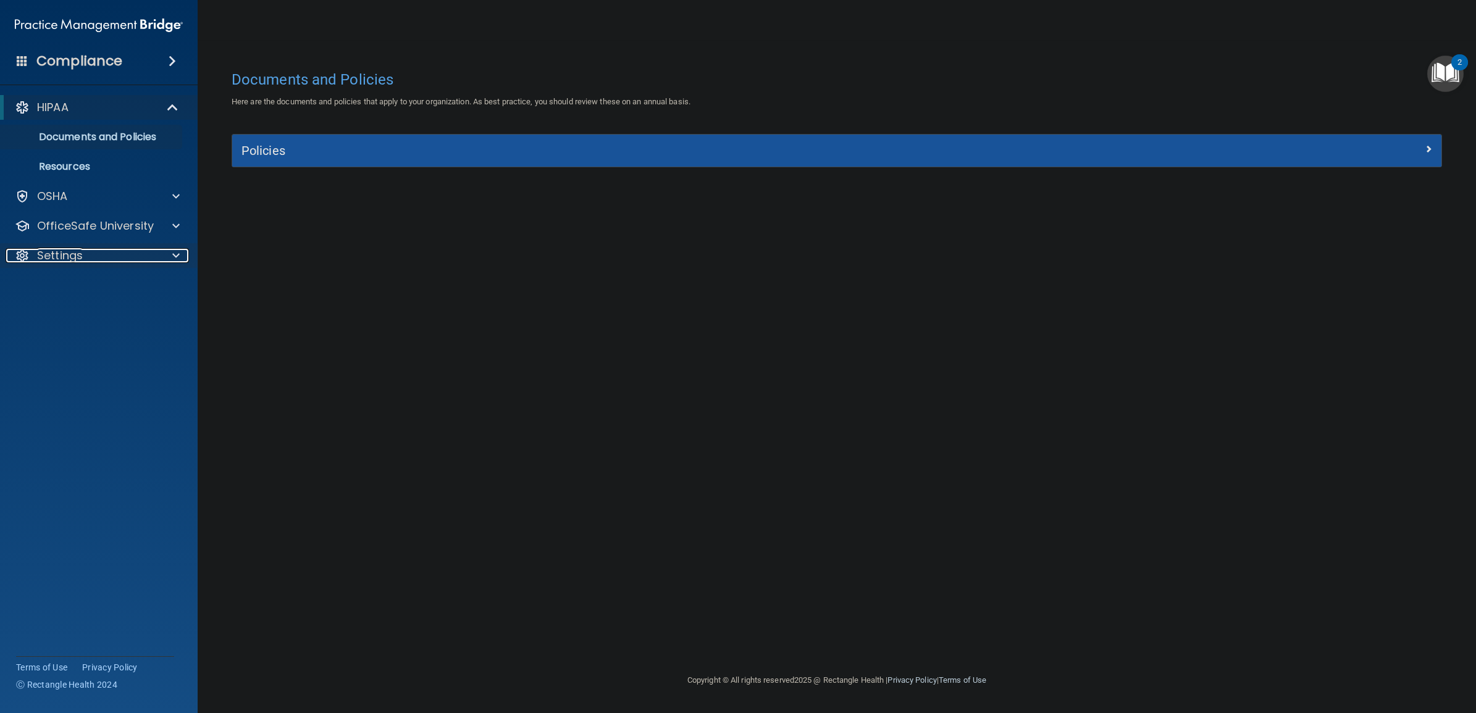
click at [98, 253] on div "Settings" at bounding box center [82, 255] width 153 height 15
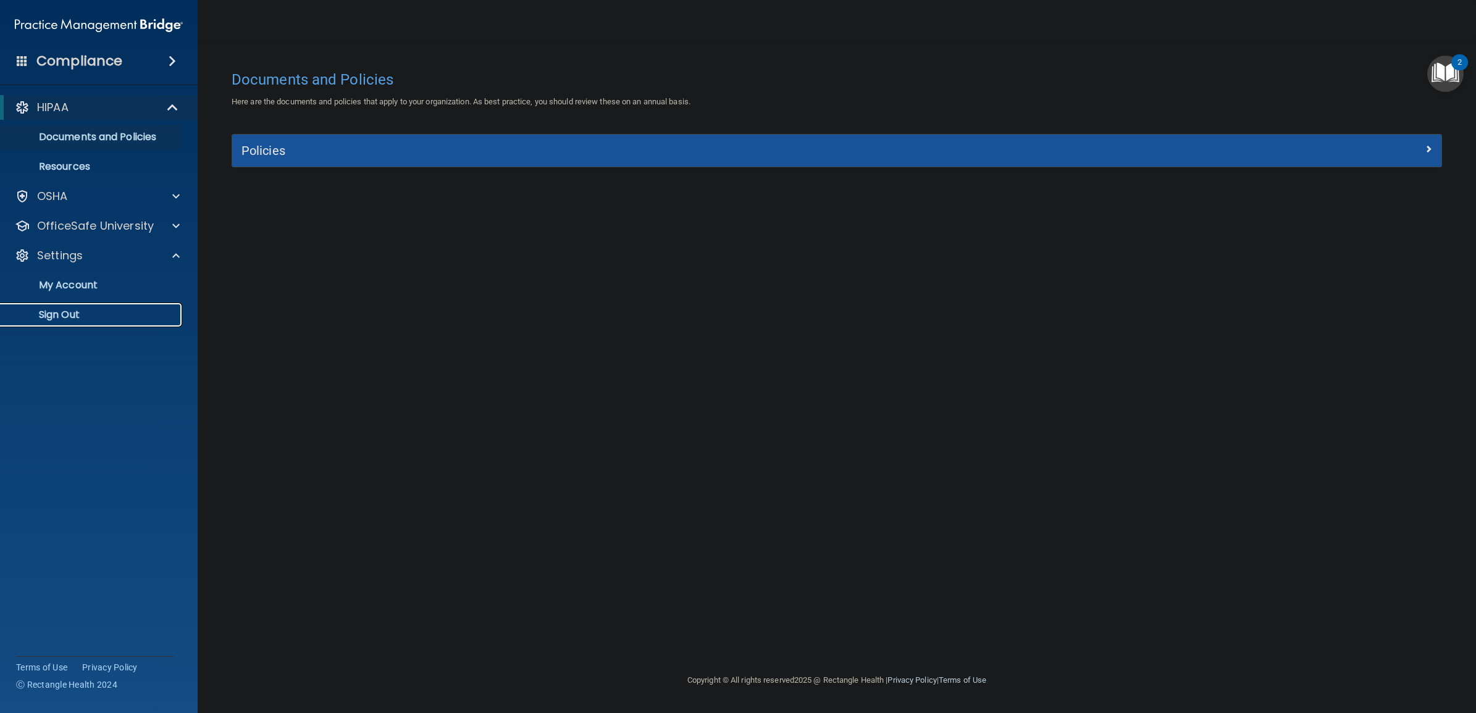
click at [69, 309] on p "Sign Out" at bounding box center [92, 315] width 169 height 12
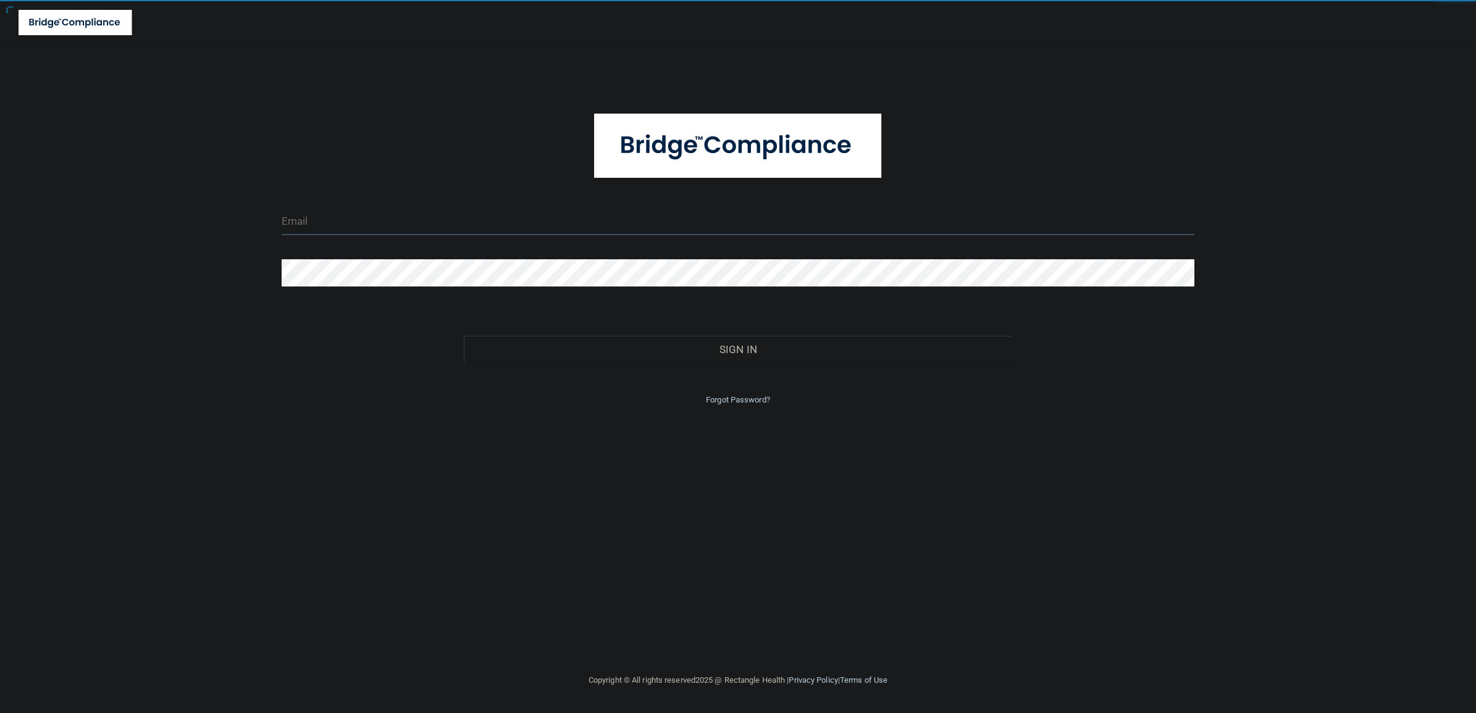
type input "tbrown@rectanglehealth.com"
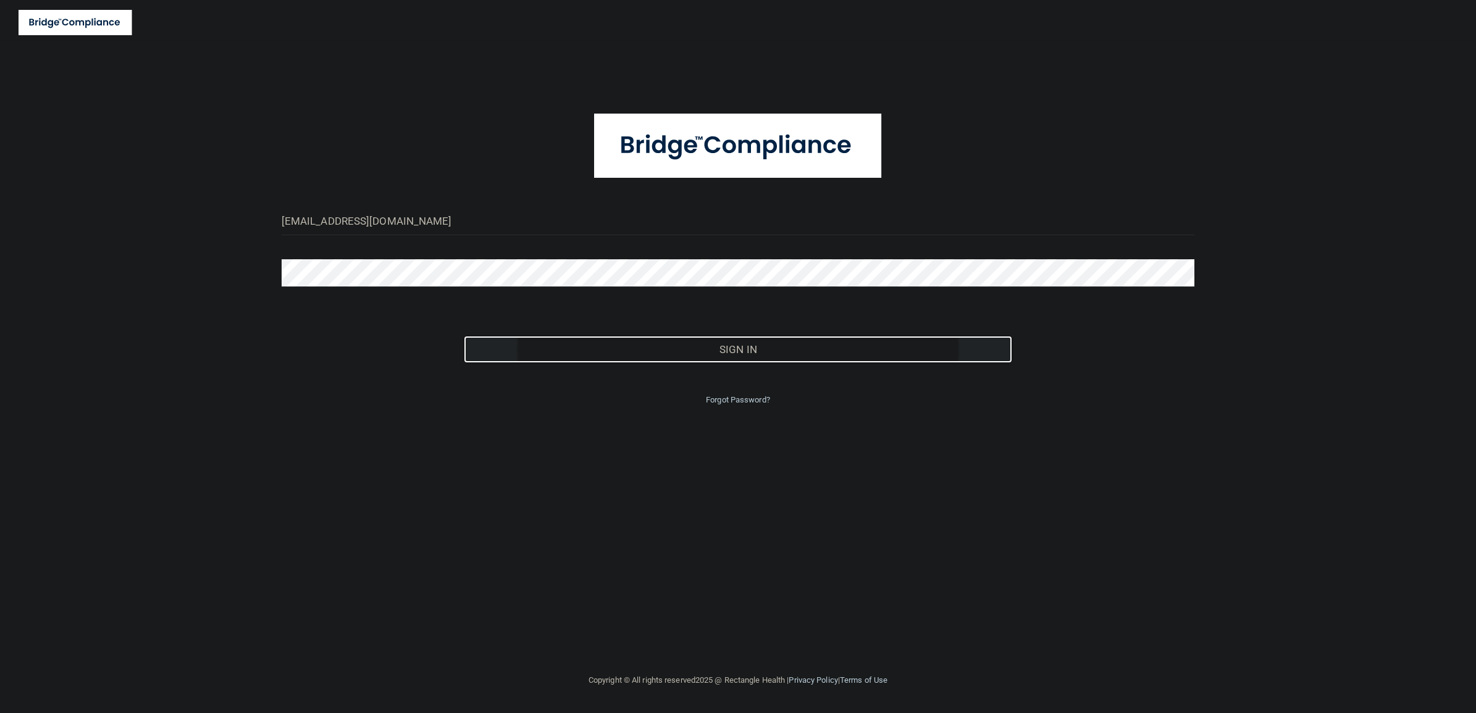
click at [728, 353] on button "Sign In" at bounding box center [738, 349] width 548 height 27
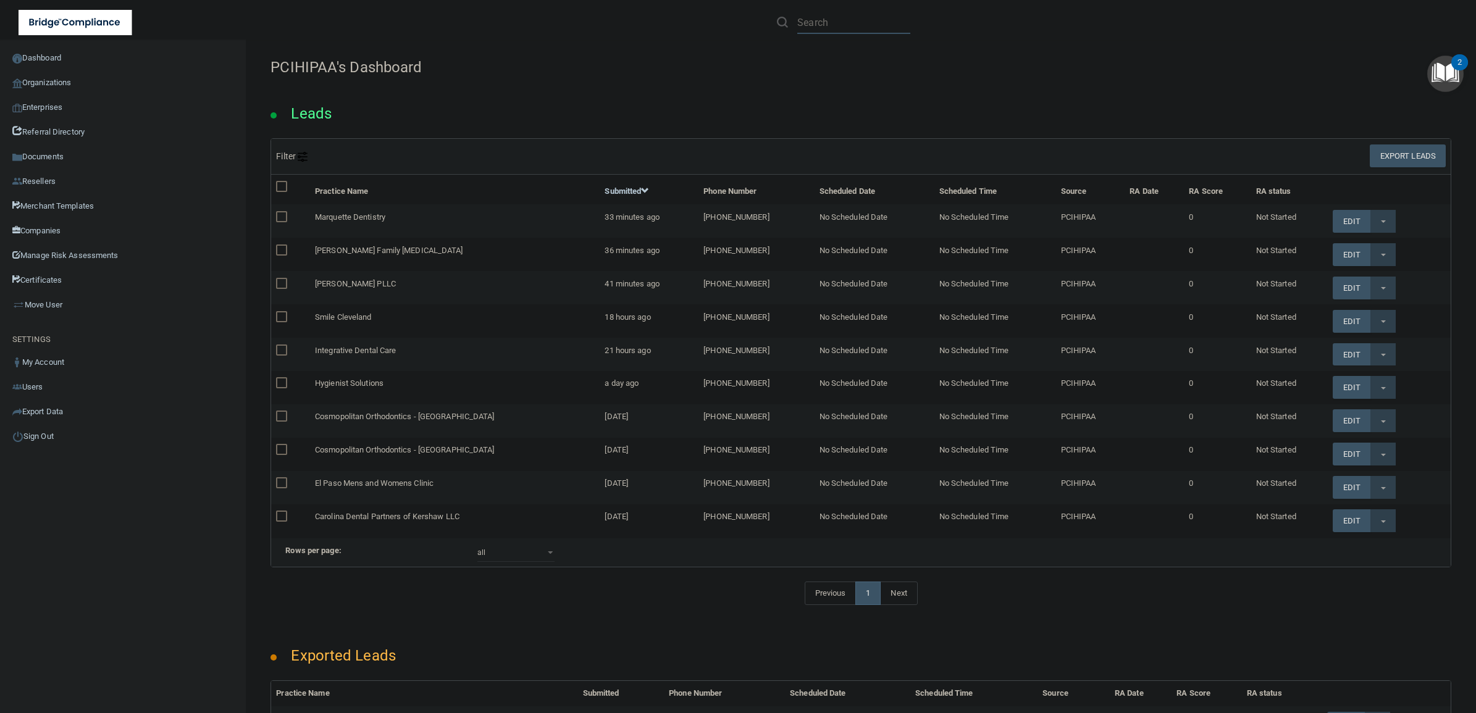
click at [876, 19] on input "text" at bounding box center [853, 22] width 113 height 23
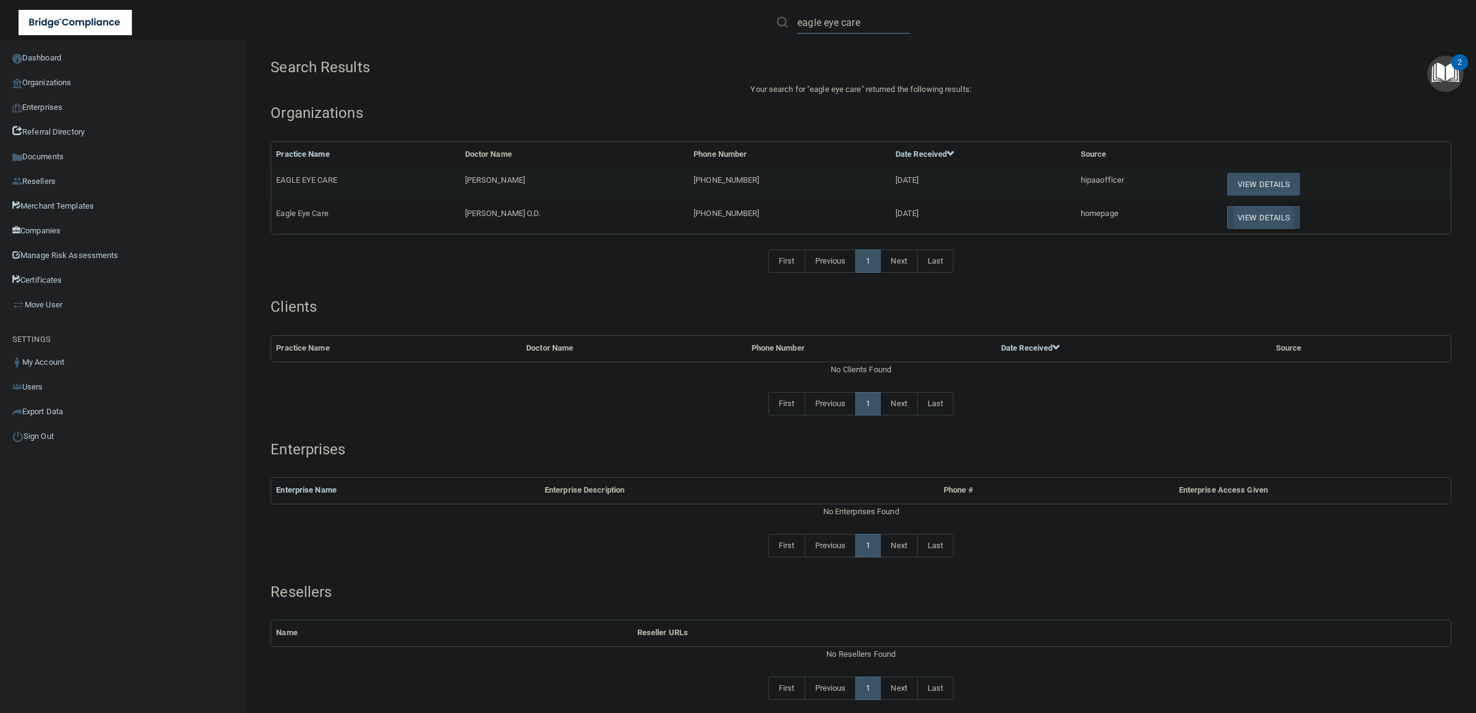
type input "eagle eye care"
click at [1235, 216] on button "View Details" at bounding box center [1263, 217] width 73 height 23
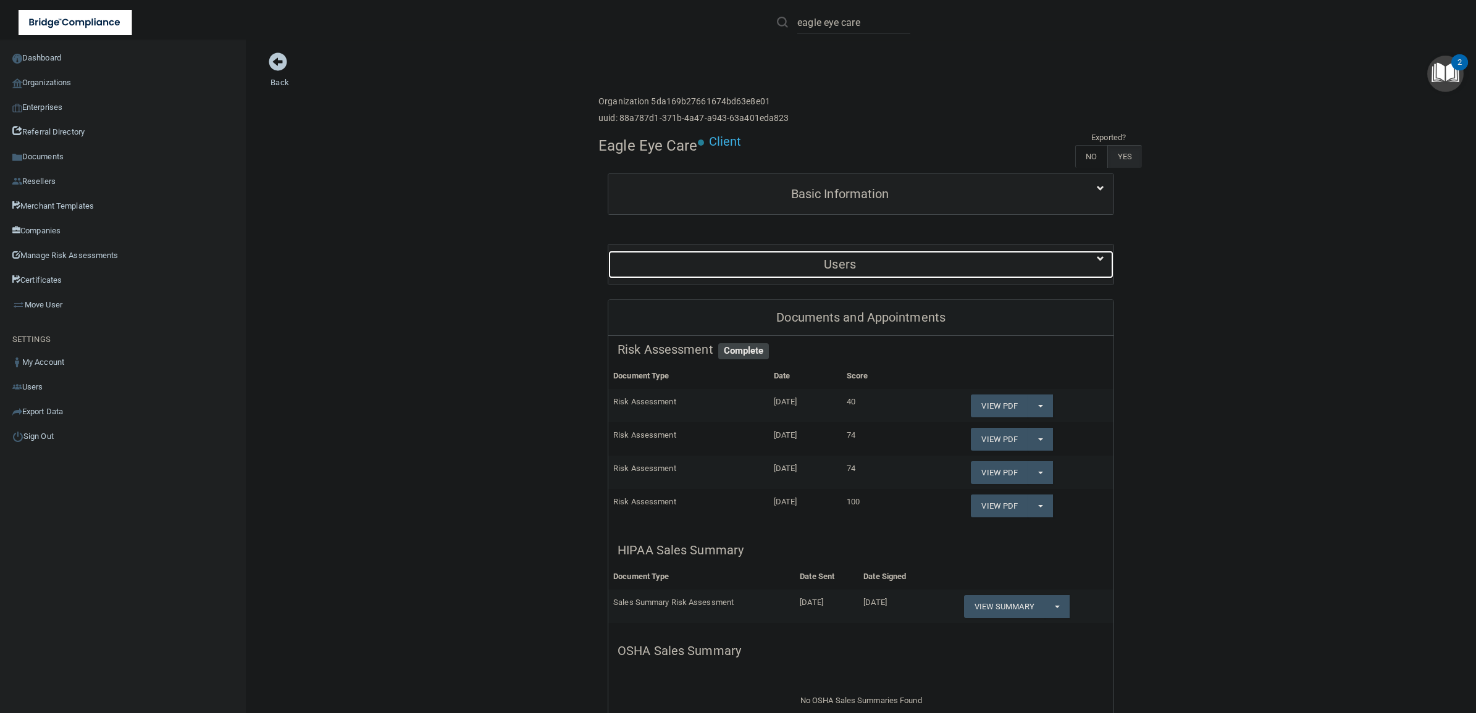
click at [859, 258] on h5 "Users" at bounding box center [840, 265] width 445 height 14
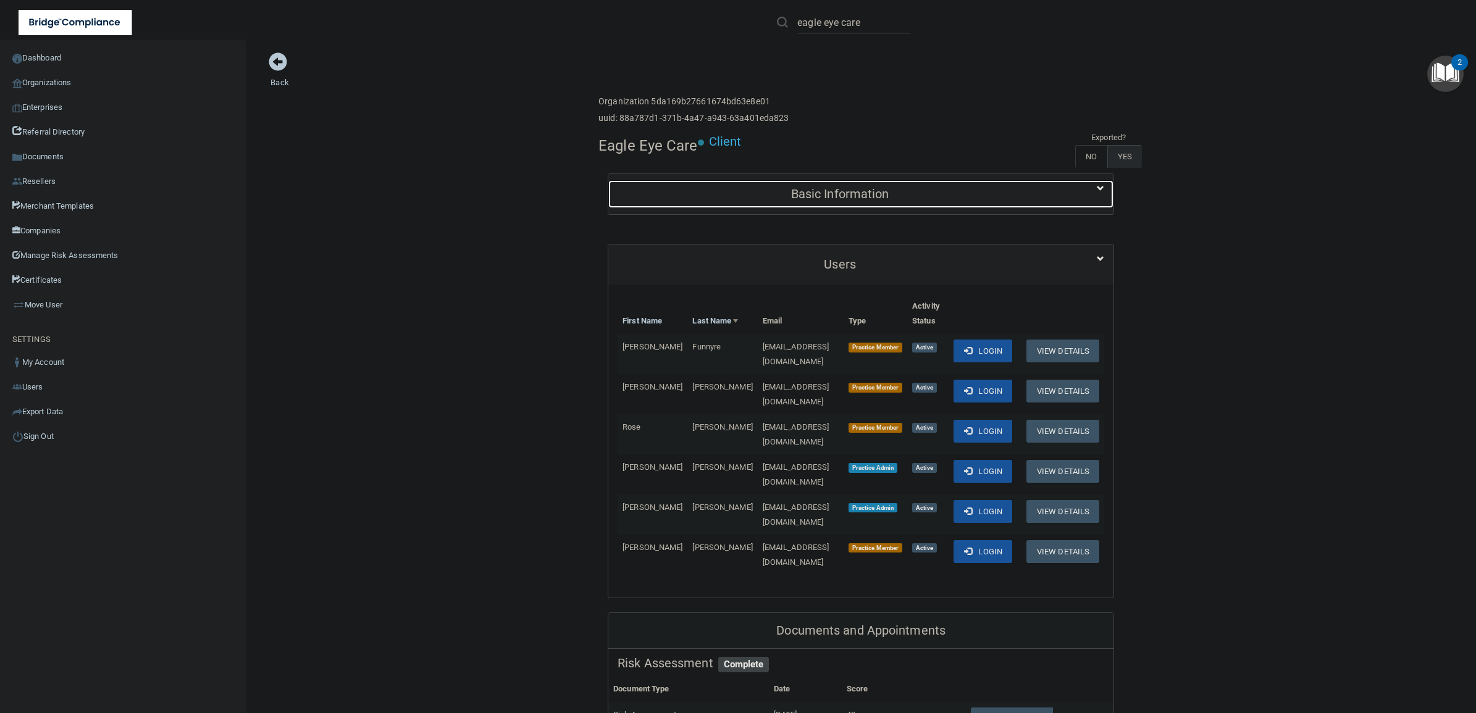
click at [912, 196] on h5 "Basic Information" at bounding box center [840, 194] width 445 height 14
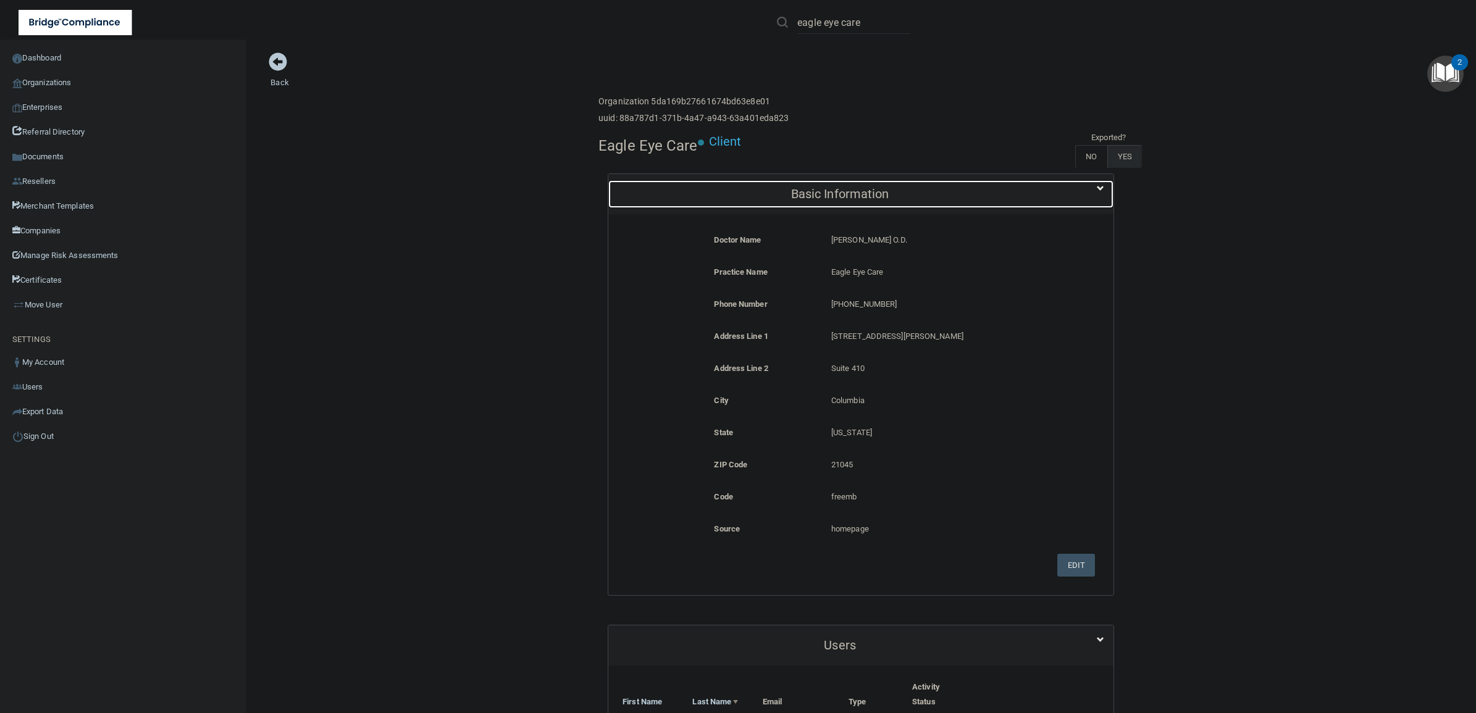
click at [912, 196] on h5 "Basic Information" at bounding box center [840, 194] width 445 height 14
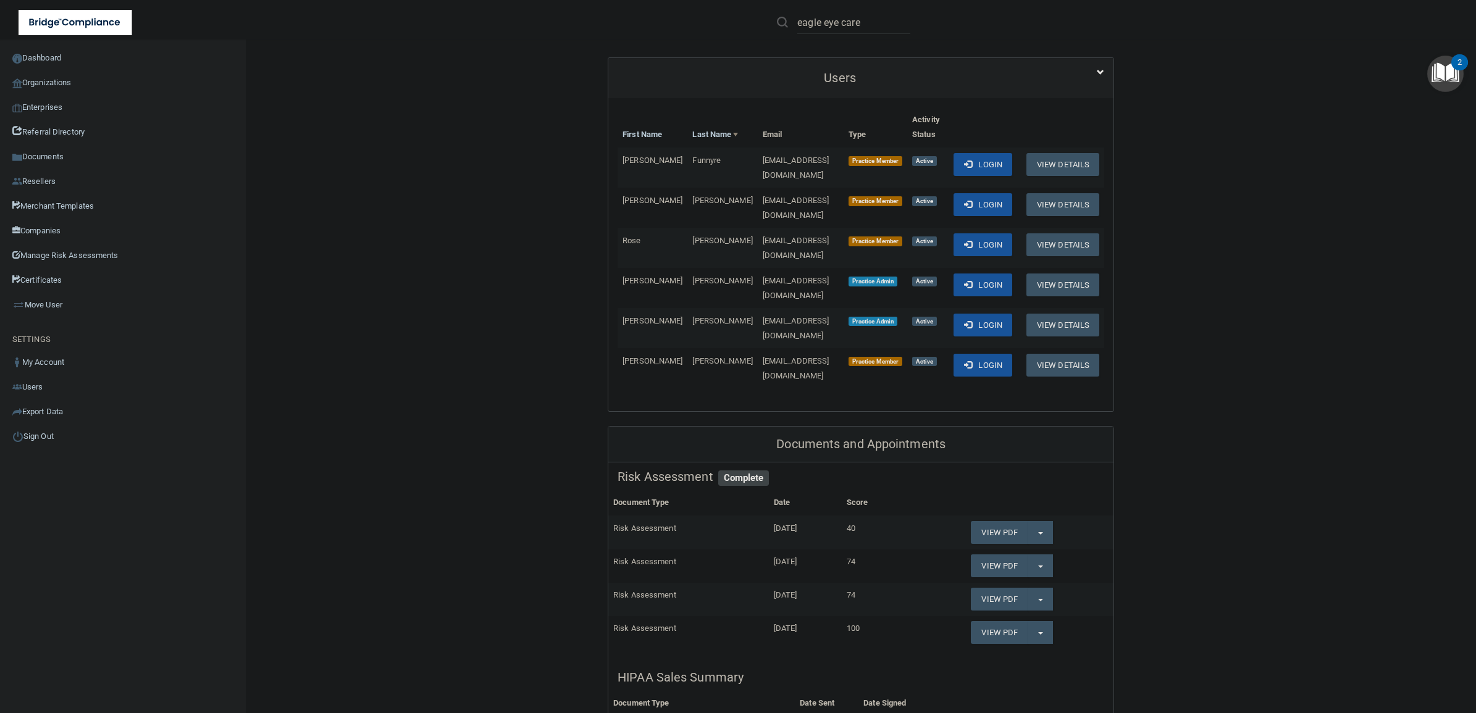
scroll to position [154, 0]
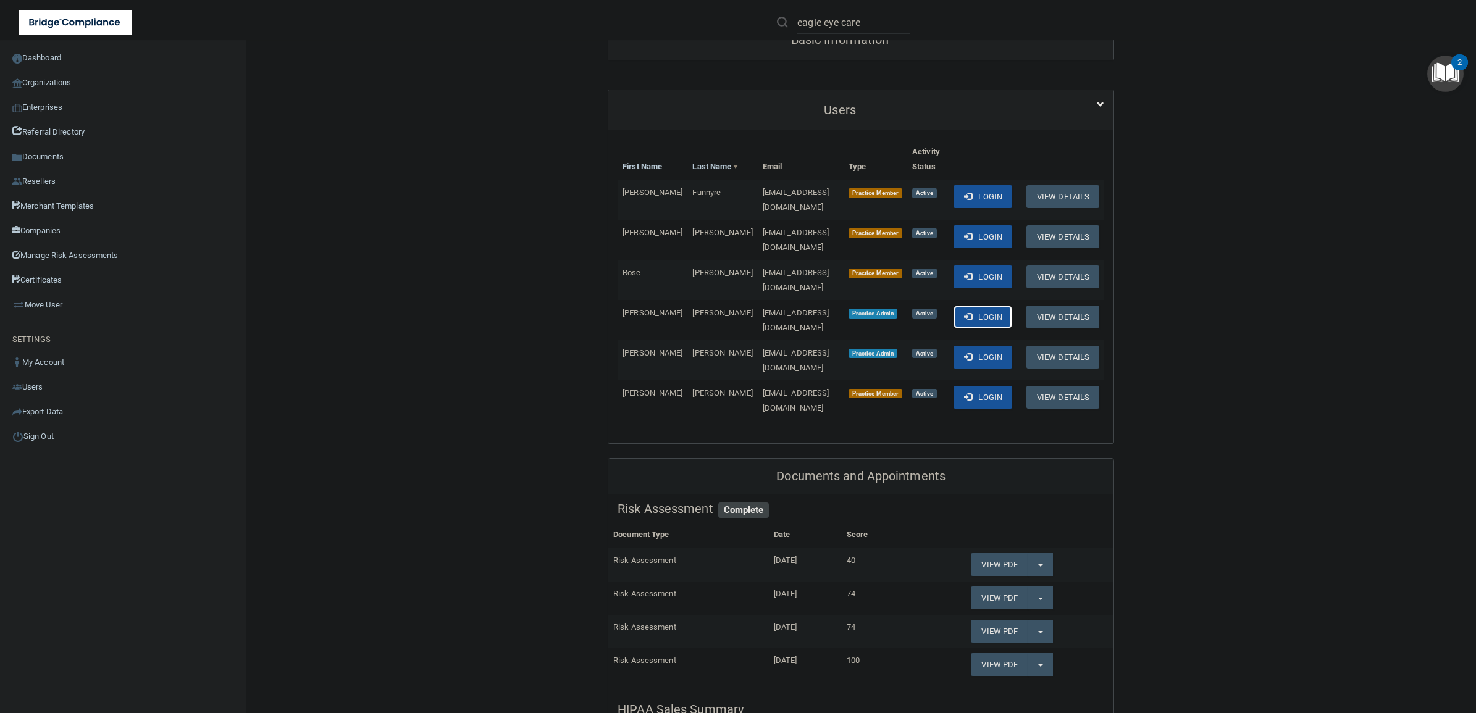
click at [975, 306] on button "Login" at bounding box center [983, 317] width 59 height 23
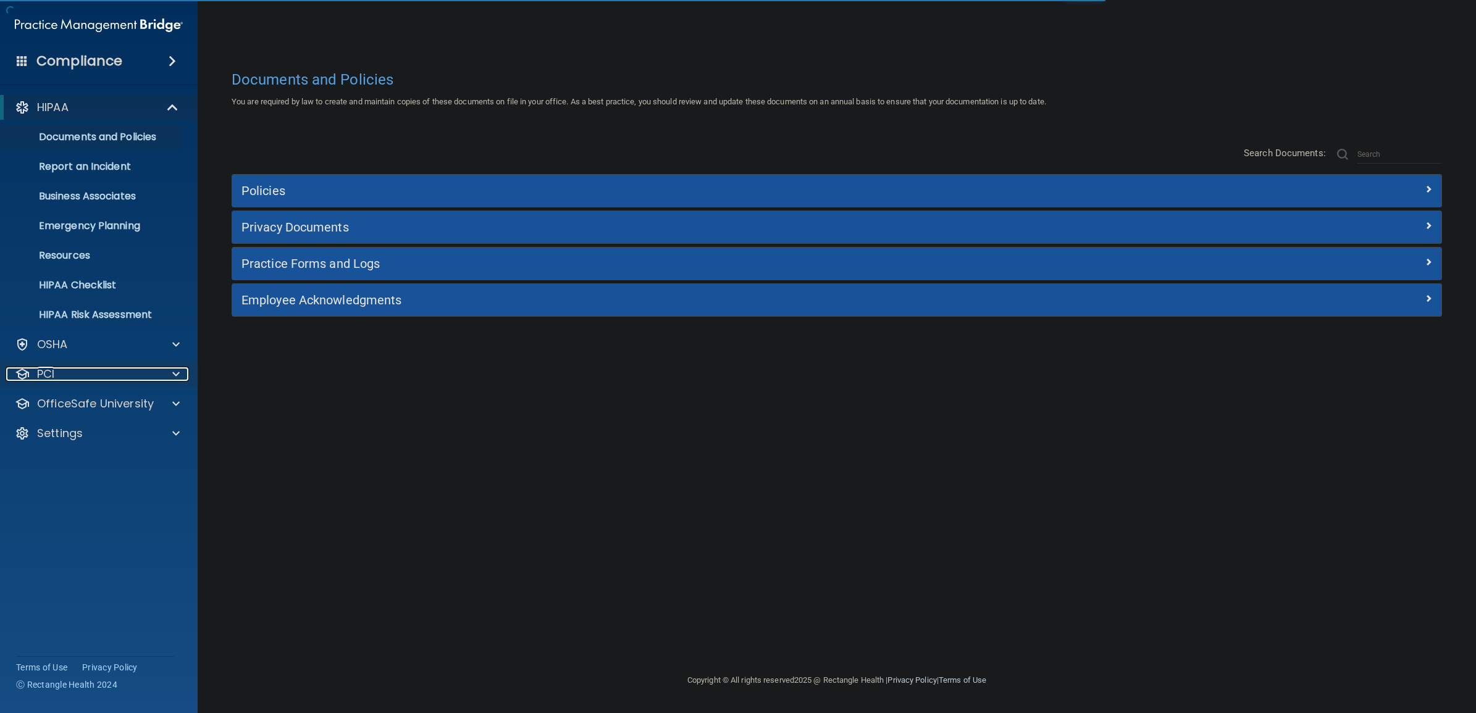
click at [153, 381] on div "PCI" at bounding box center [82, 374] width 153 height 15
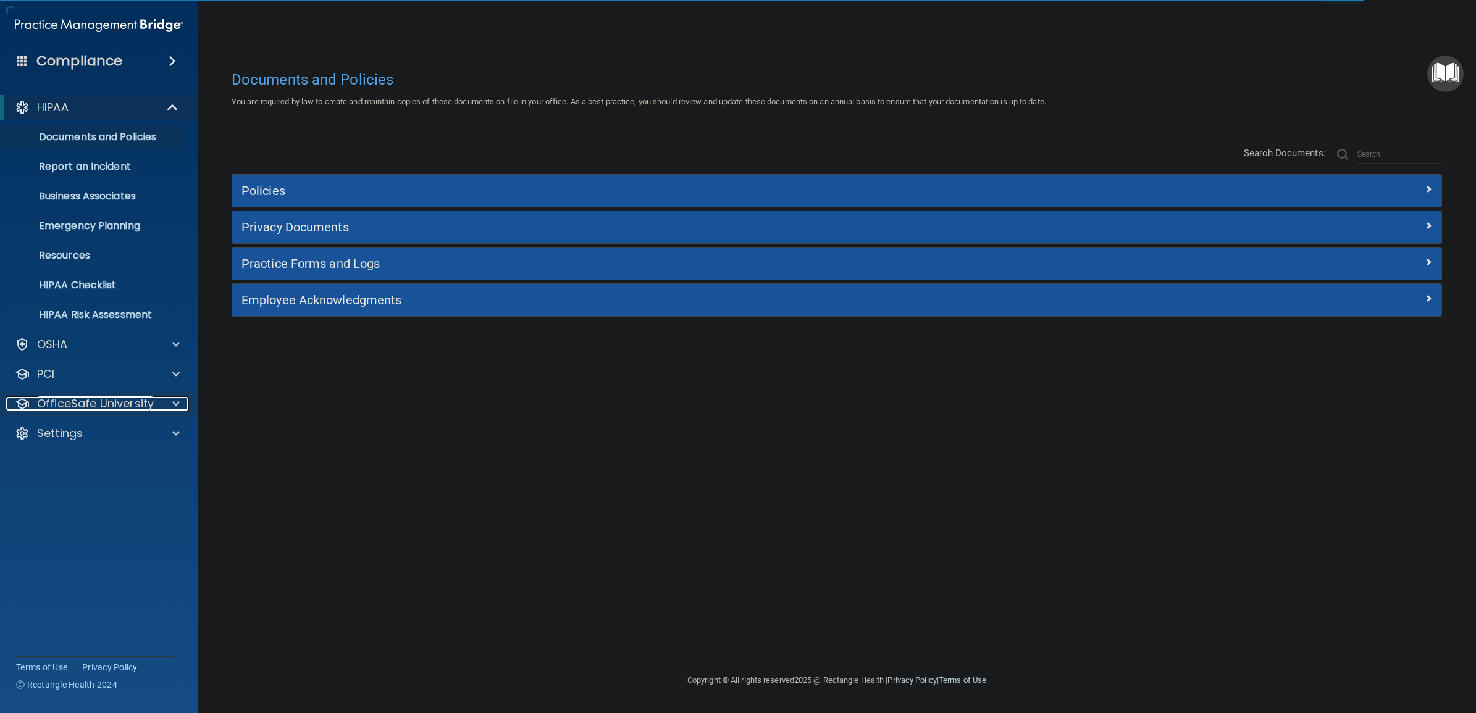
click at [140, 397] on p "OfficeSafe University" at bounding box center [95, 404] width 117 height 15
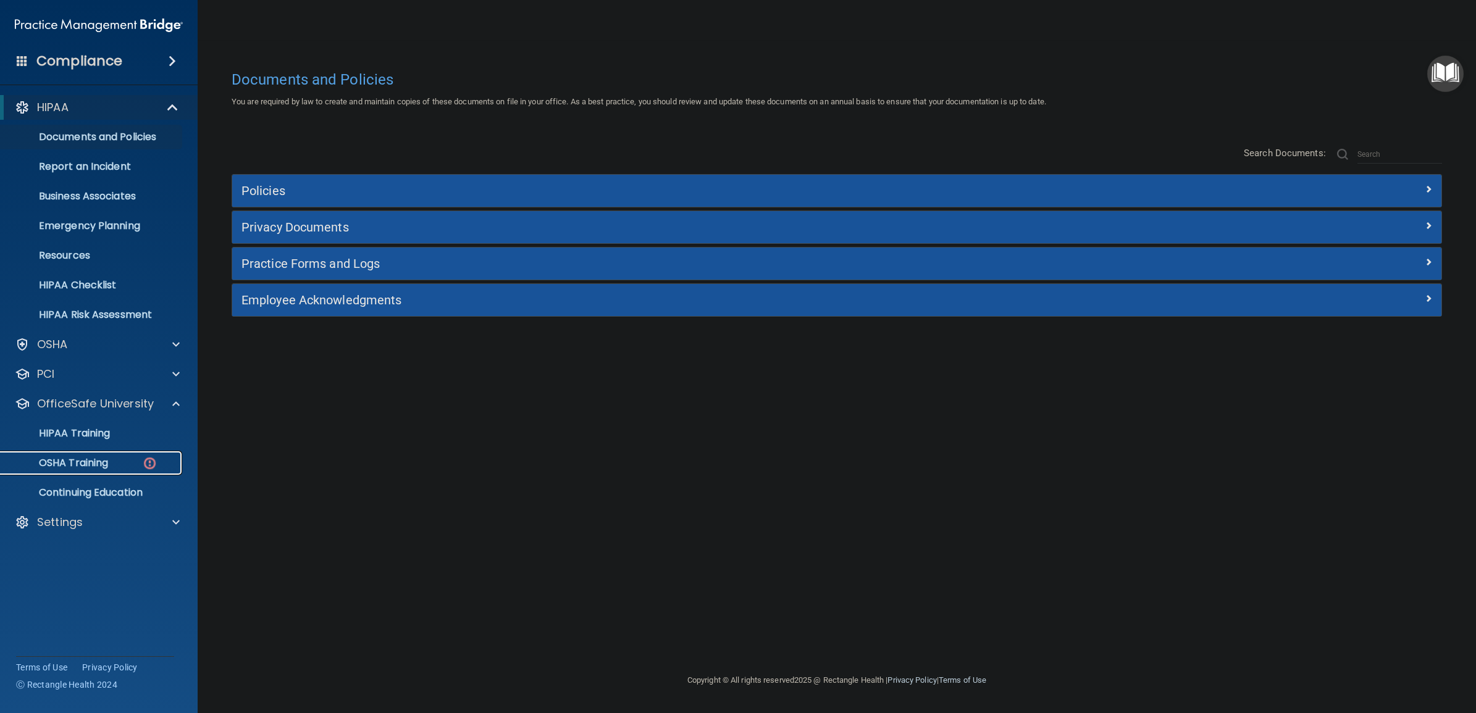
click at [73, 465] on p "OSHA Training" at bounding box center [58, 463] width 100 height 12
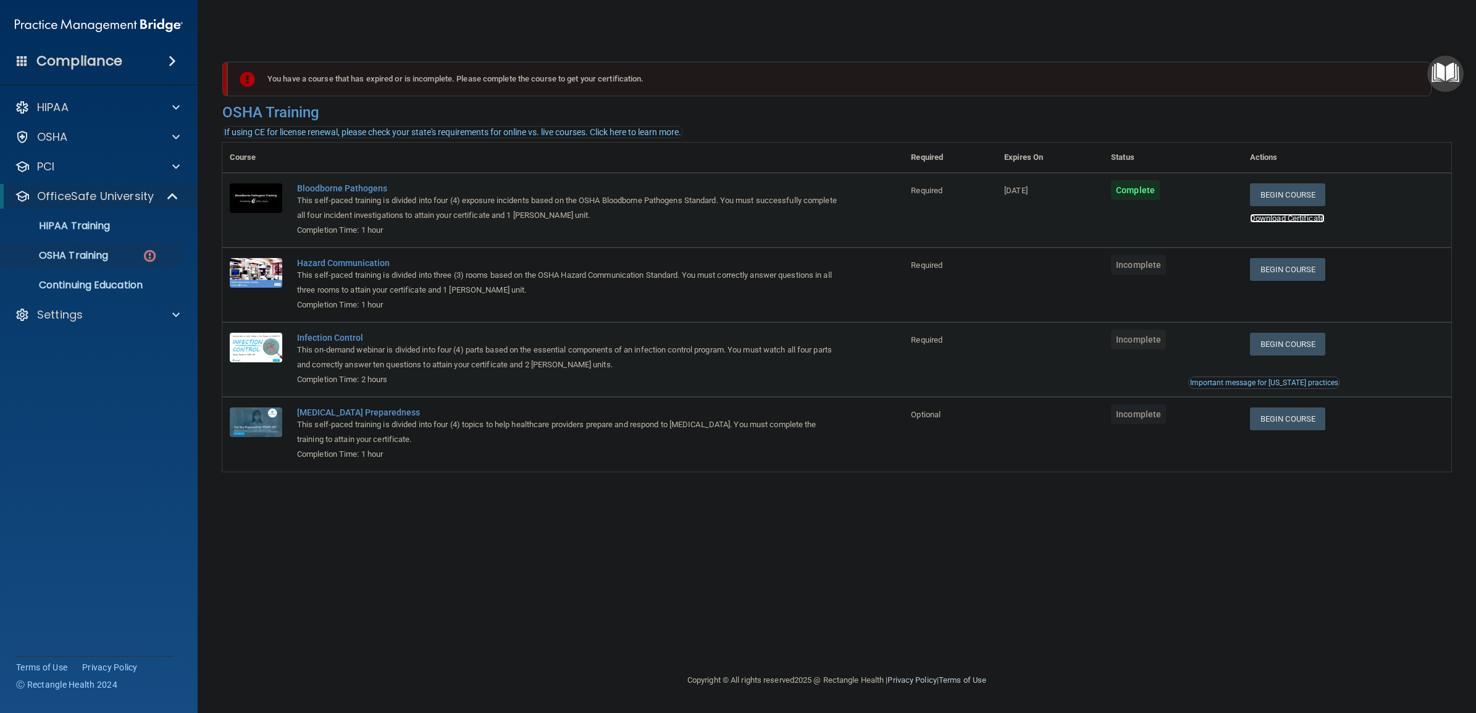
click at [1281, 221] on link "Download Certificate" at bounding box center [1287, 218] width 75 height 9
